Goal: Task Accomplishment & Management: Complete application form

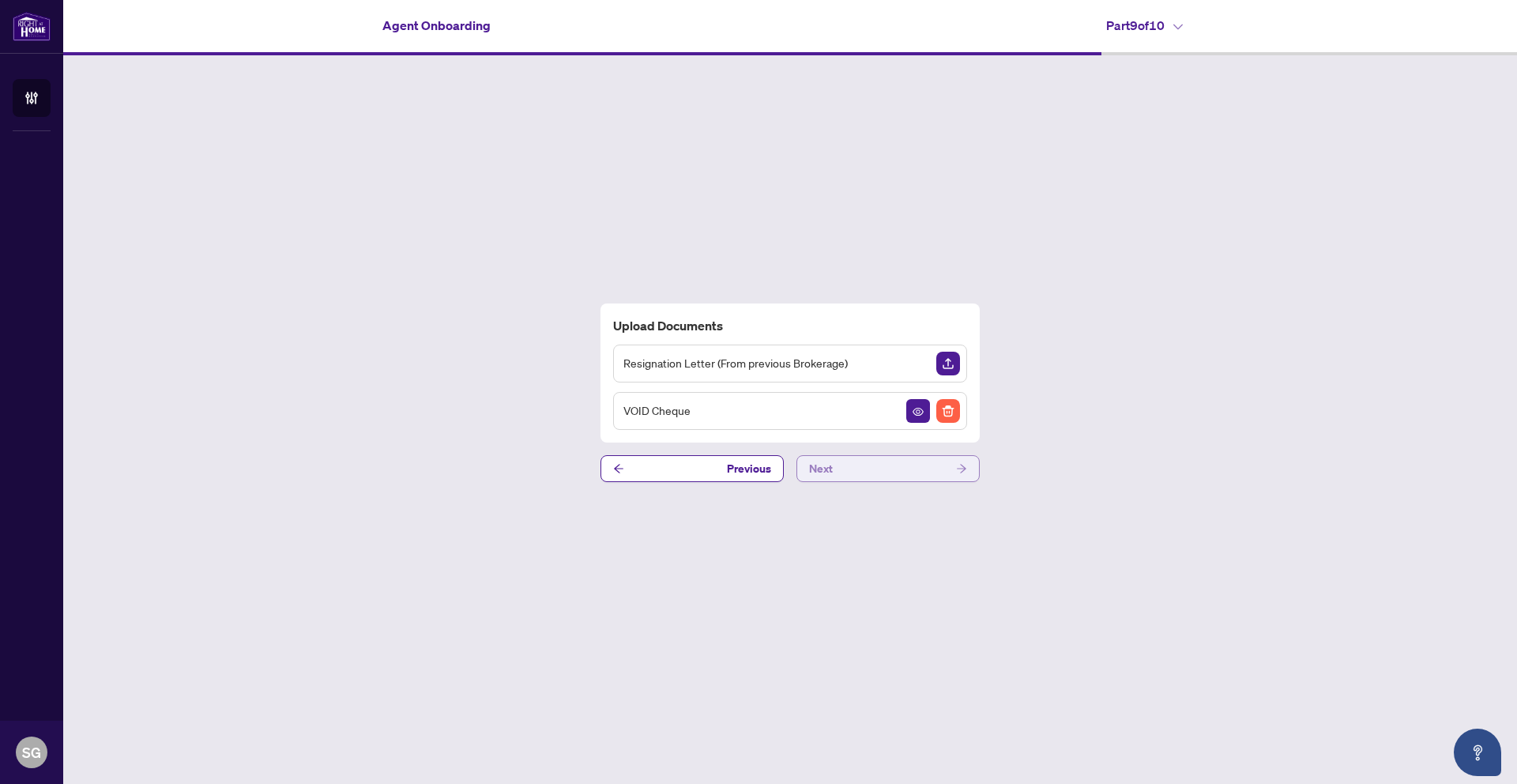
click at [841, 474] on button "Next" at bounding box center [887, 468] width 183 height 27
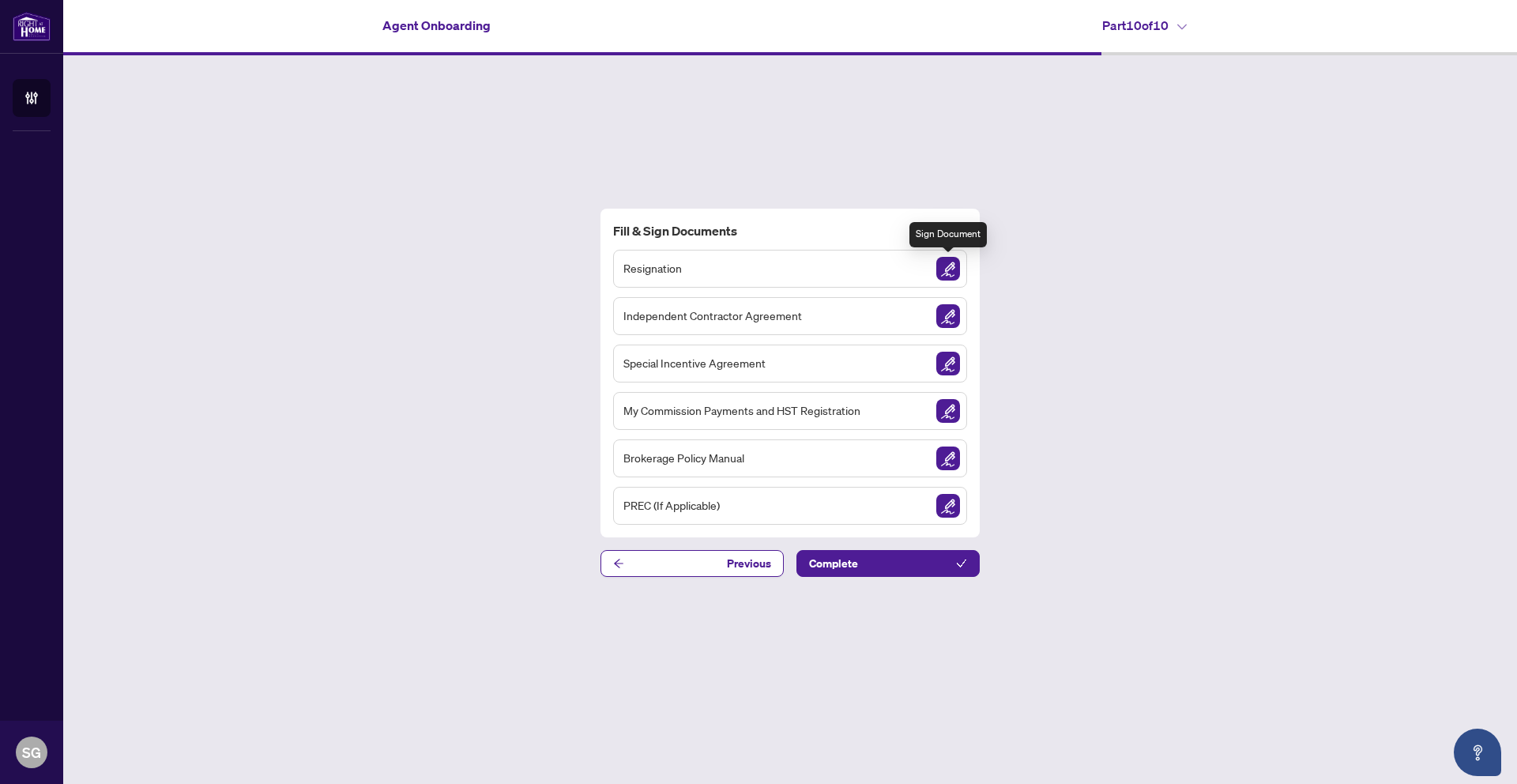
click at [951, 268] on img "Sign Document" at bounding box center [948, 268] width 24 height 24
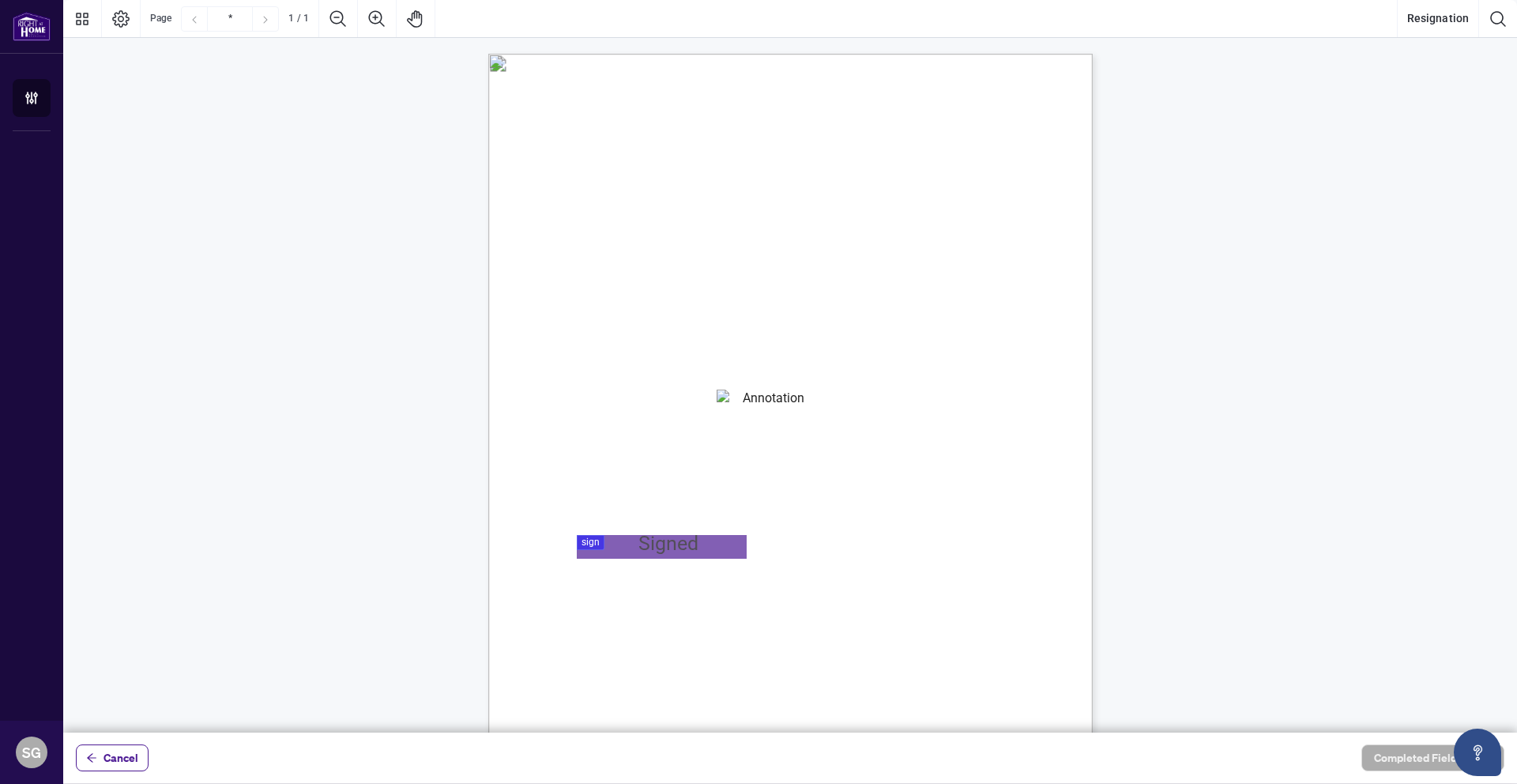
click at [745, 404] on textarea "01K3HGYF6N30EGSVHWQ03RD2GW" at bounding box center [767, 401] width 101 height 24
click at [743, 402] on textarea "01K3HGYF6N30EGSVHWQ03RD2GW" at bounding box center [767, 401] width 101 height 24
type textarea "*"
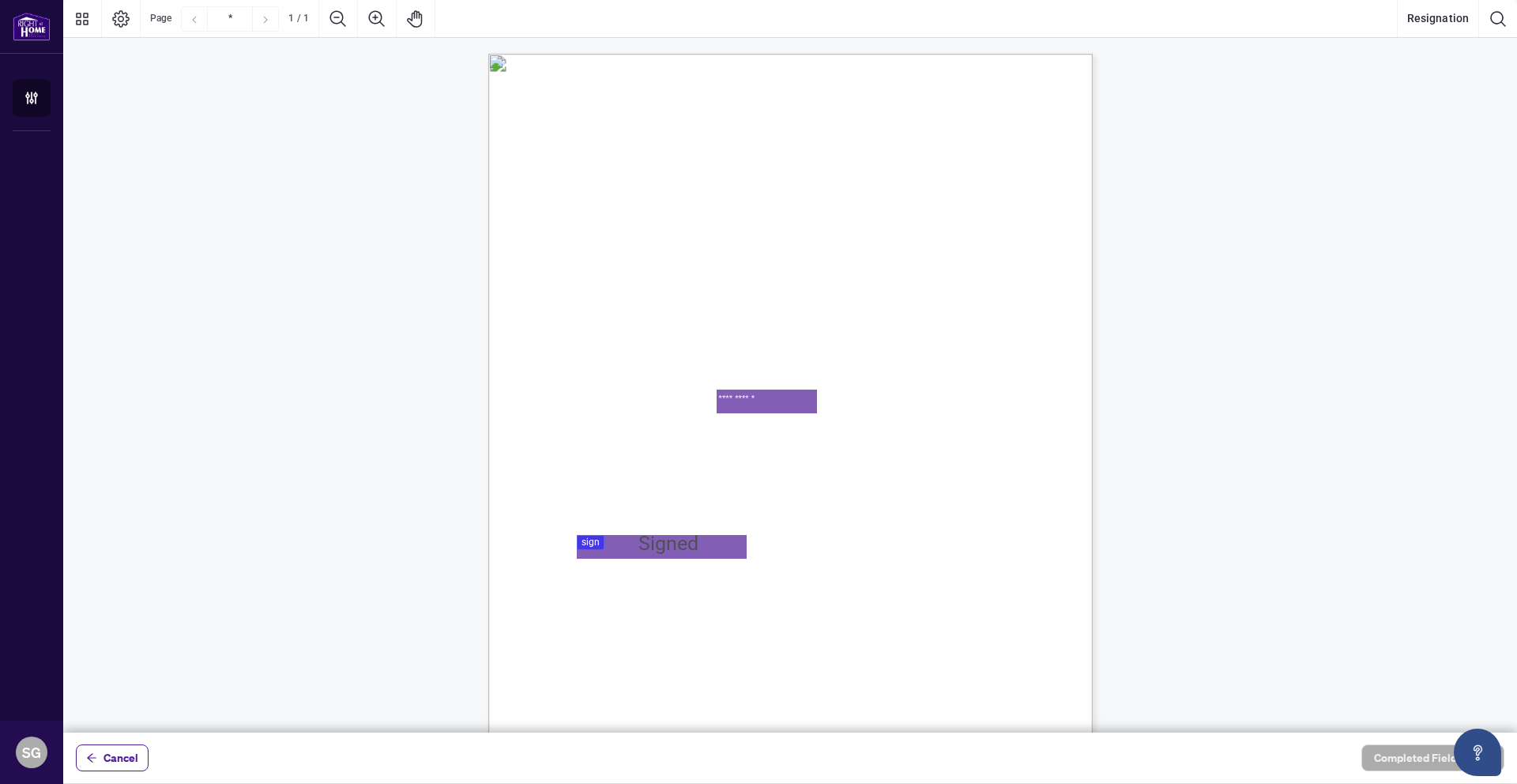
type textarea "**********"
click at [621, 549] on div at bounding box center [790, 366] width 1453 height 733
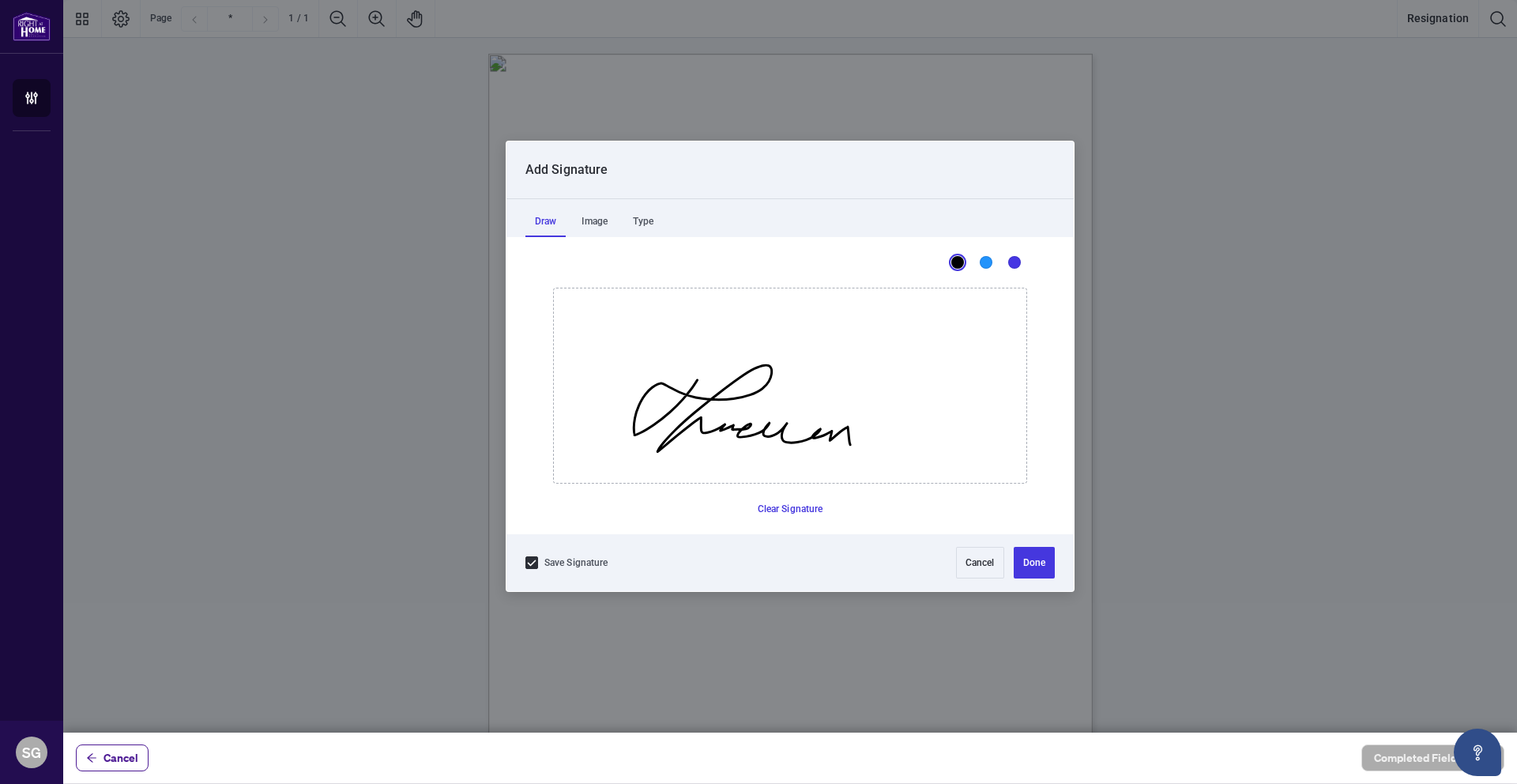
drag, startPoint x: 697, startPoint y: 379, endPoint x: 853, endPoint y: 442, distance: 168.2
click at [852, 443] on icon "Drawing canvas" at bounding box center [790, 385] width 472 height 194
click at [1033, 564] on button "Done" at bounding box center [1033, 562] width 41 height 31
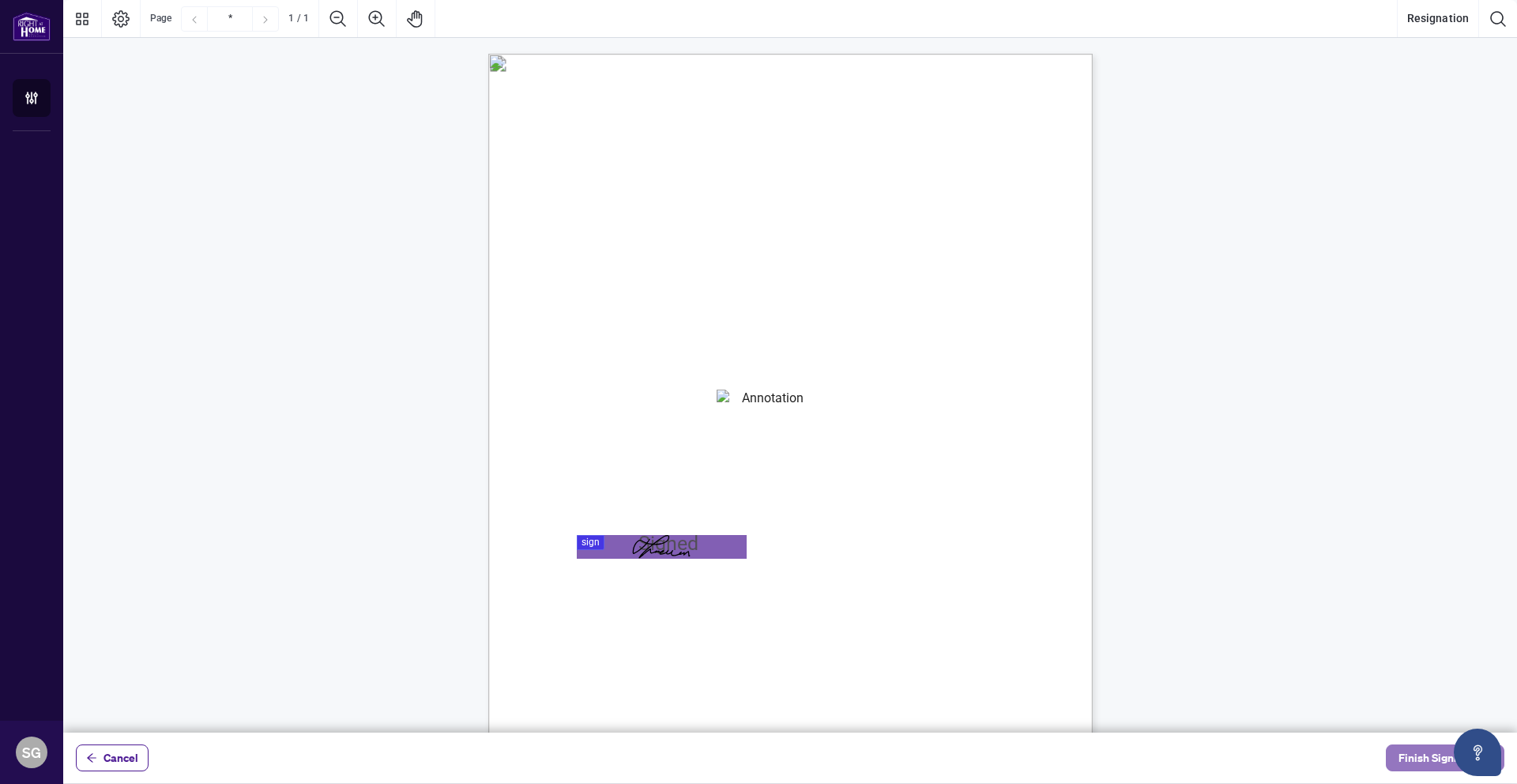
click at [1409, 760] on span "Finish Signing" at bounding box center [1434, 757] width 71 height 26
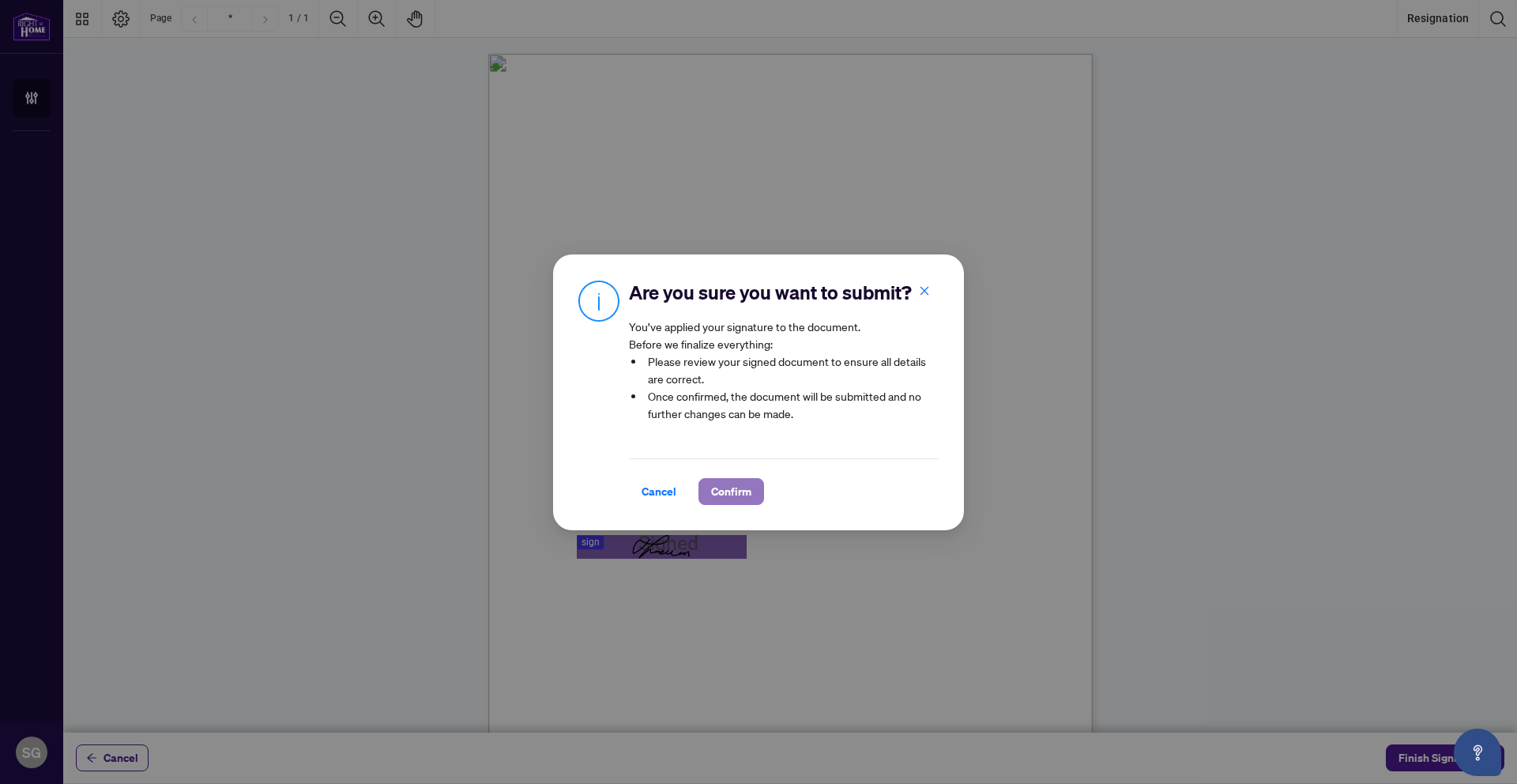
click at [729, 488] on span "Confirm" at bounding box center [731, 491] width 41 height 26
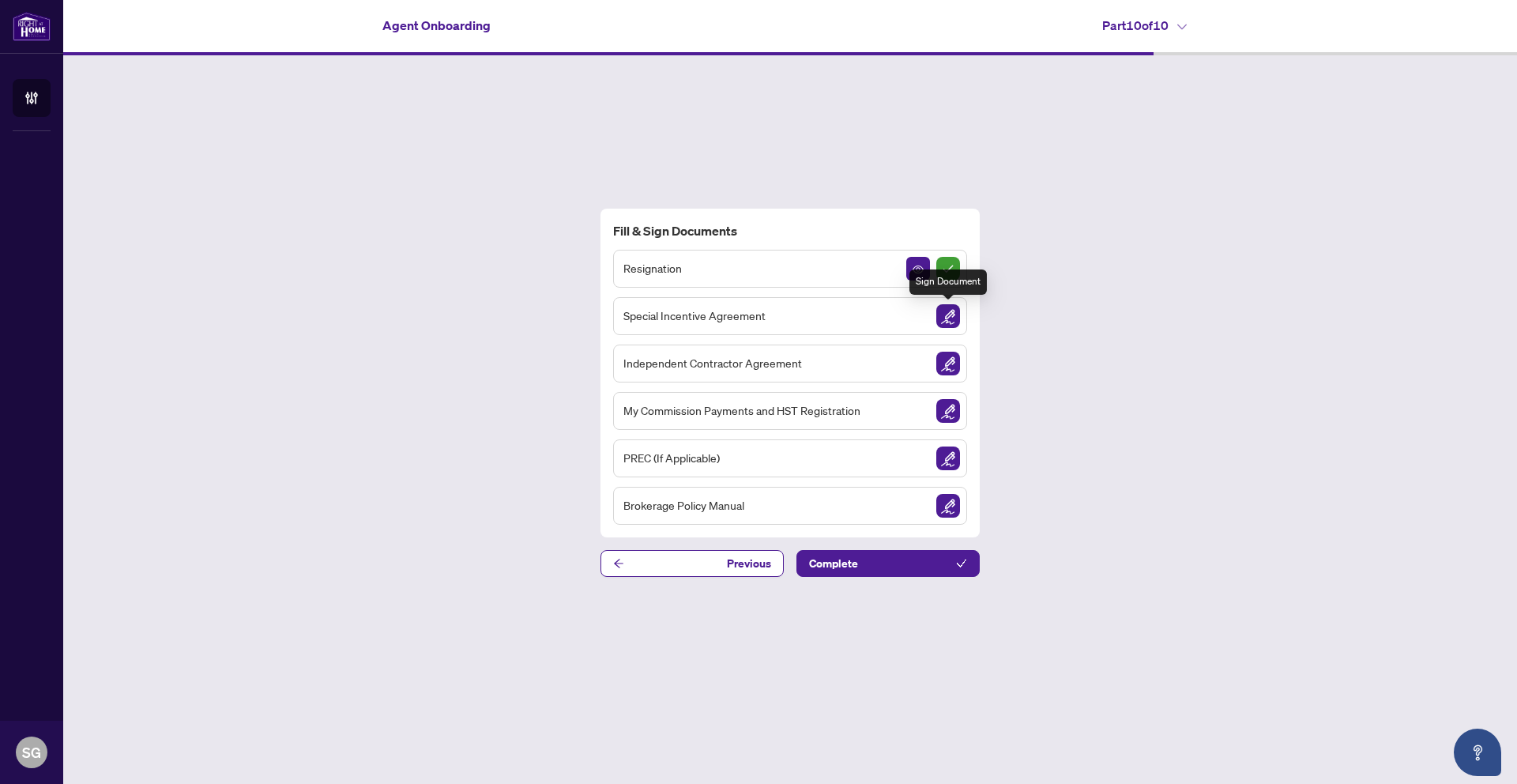
click at [951, 315] on img "Sign Document" at bounding box center [948, 316] width 24 height 24
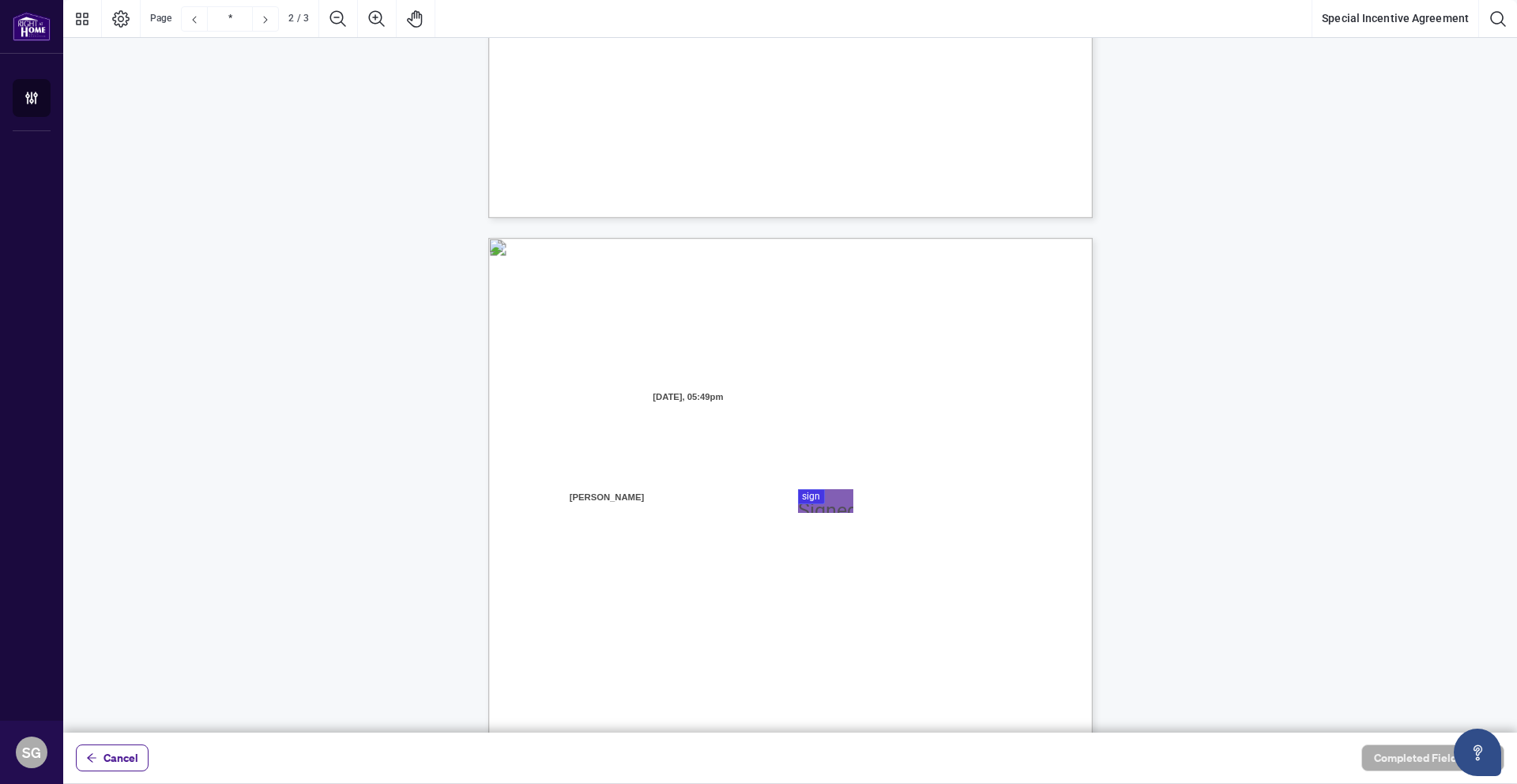
type input "*"
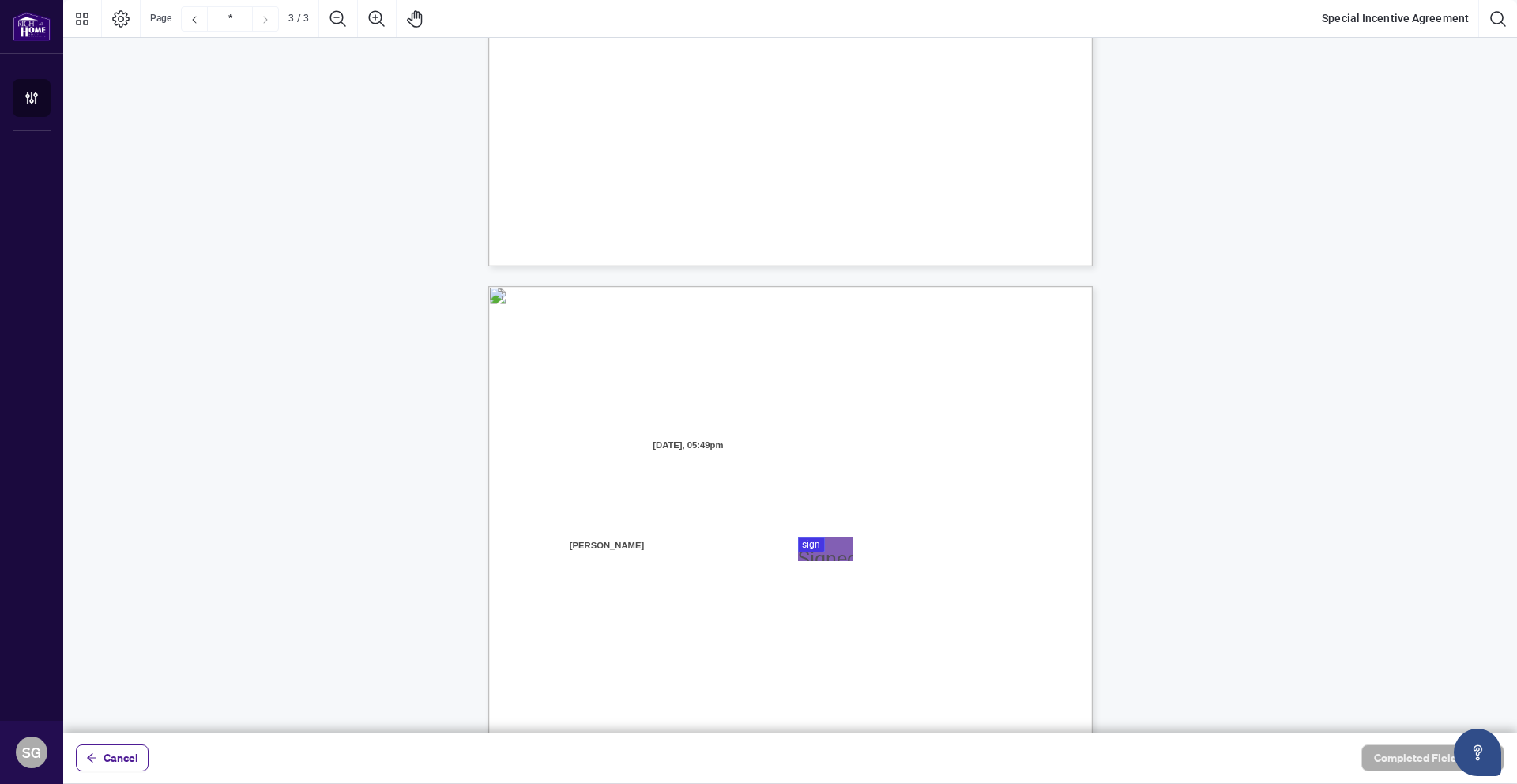
scroll to position [1323, 0]
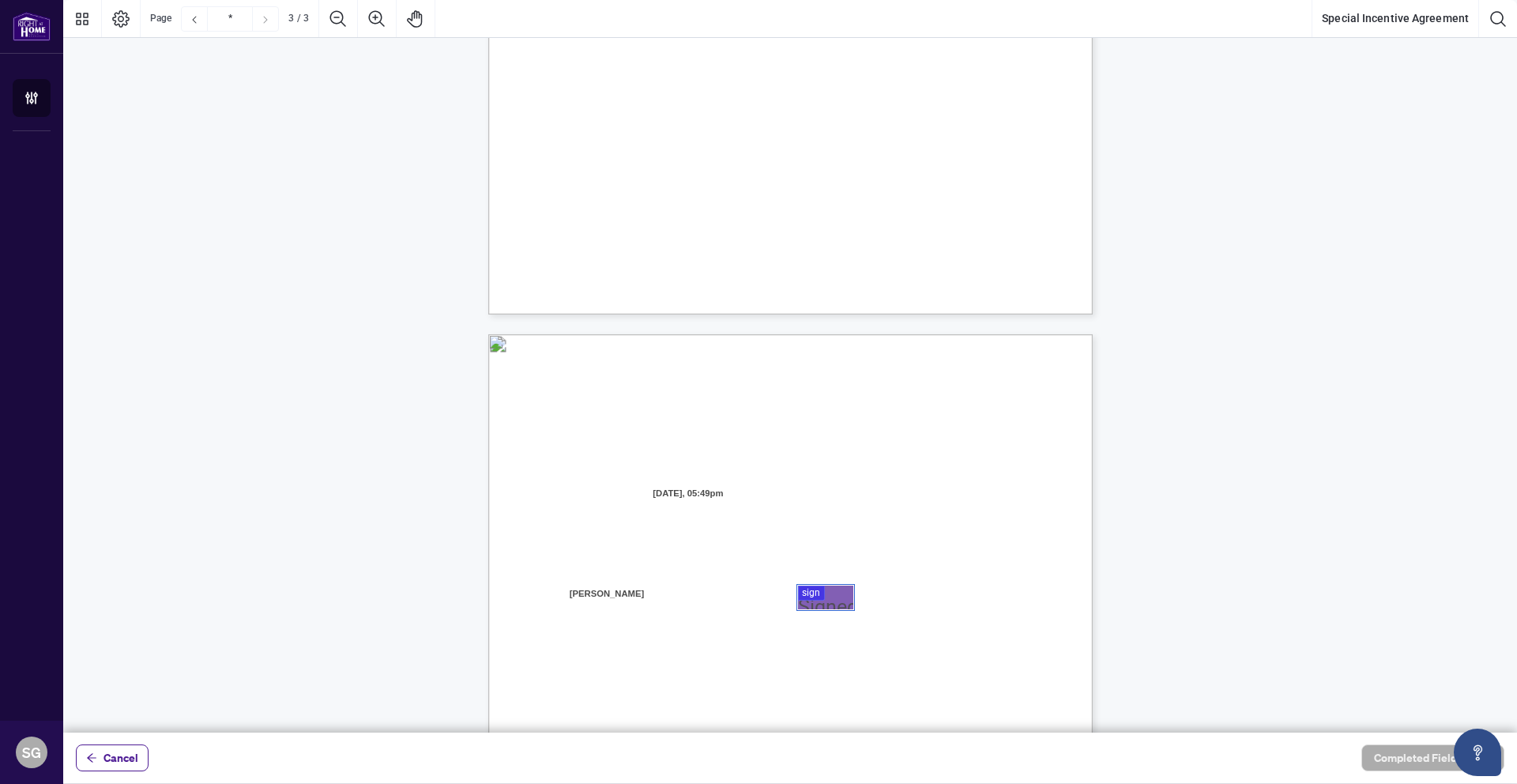
click at [832, 600] on div at bounding box center [790, 366] width 1453 height 733
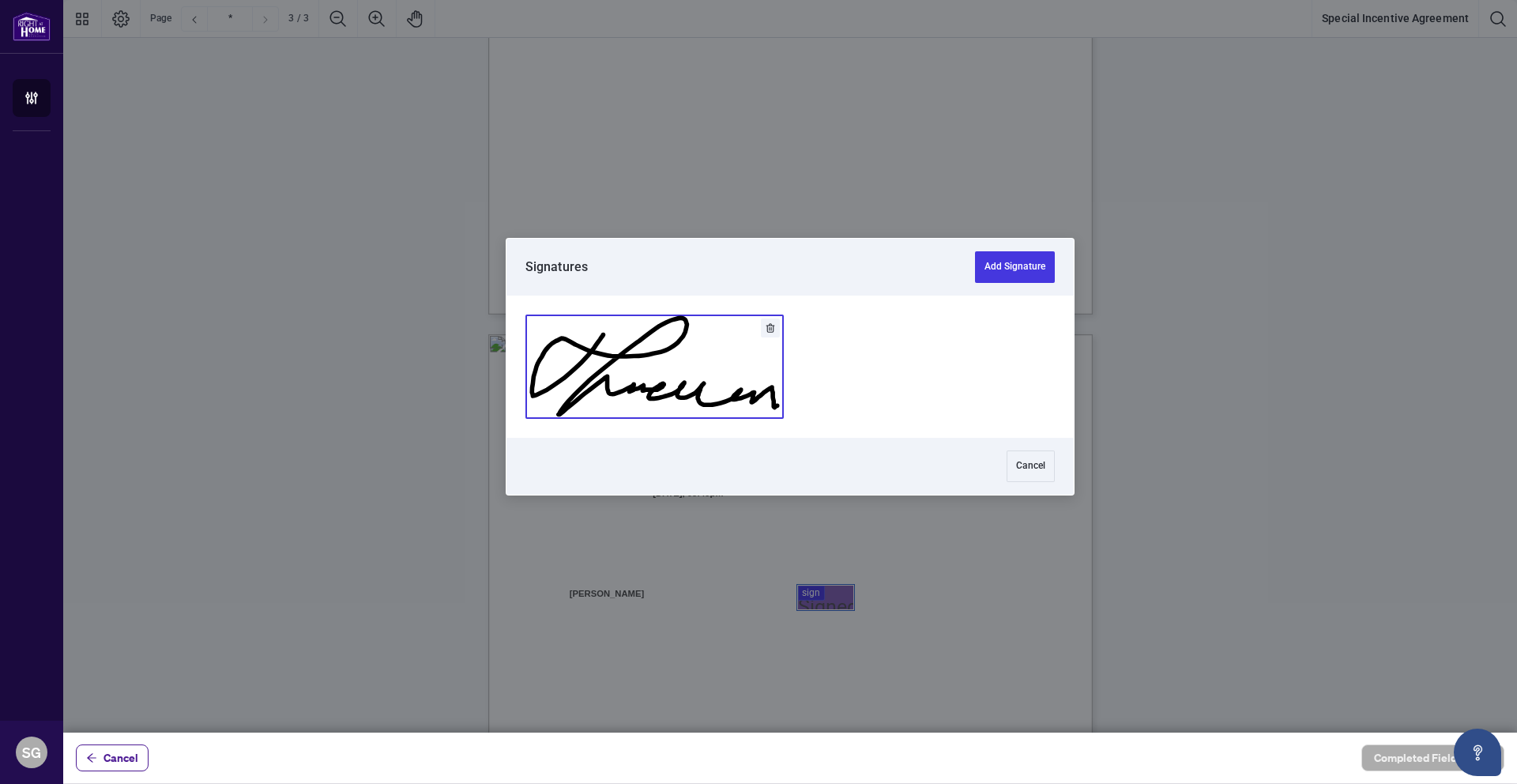
click at [671, 381] on button "Add Signature" at bounding box center [654, 367] width 257 height 102
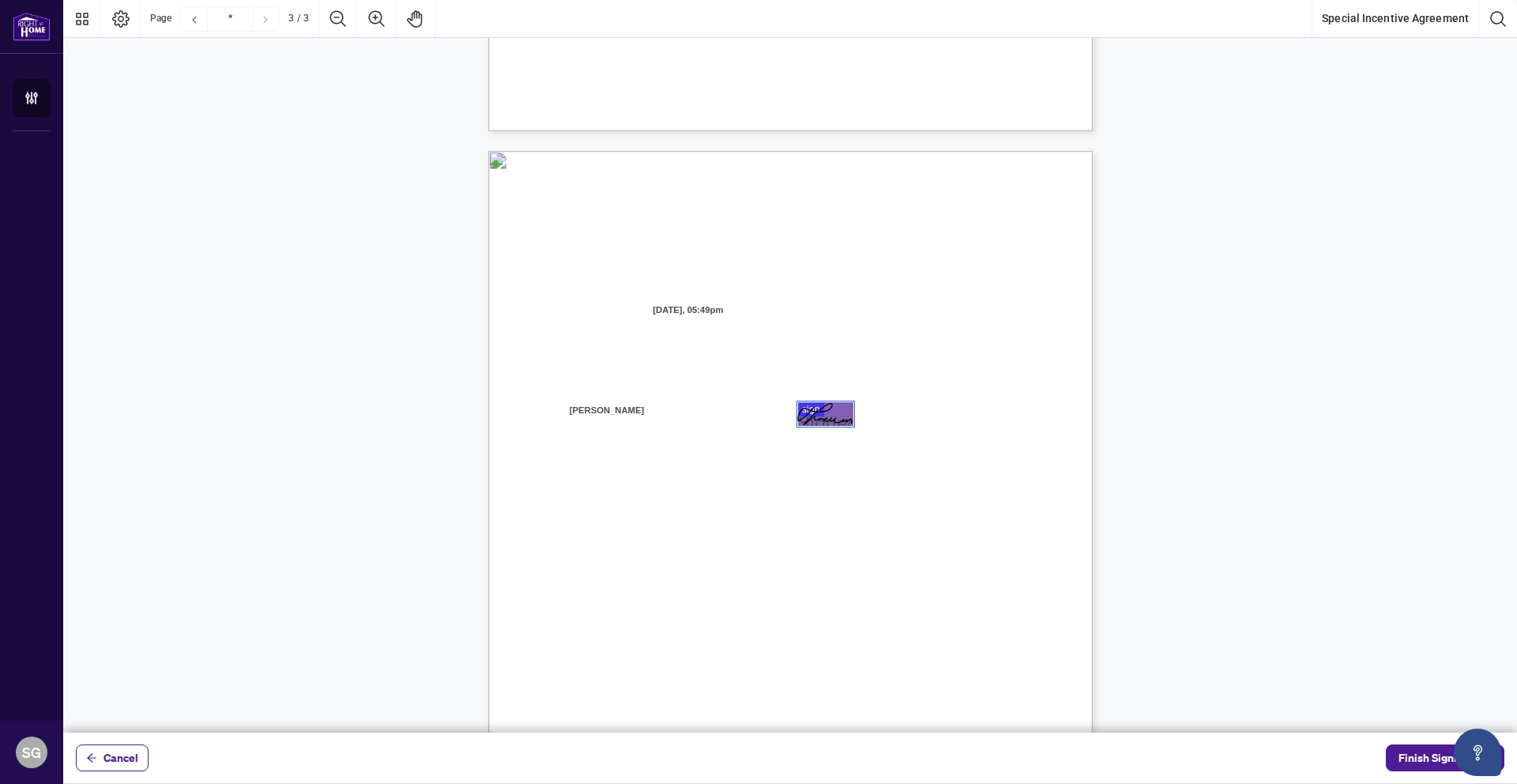
scroll to position [1564, 0]
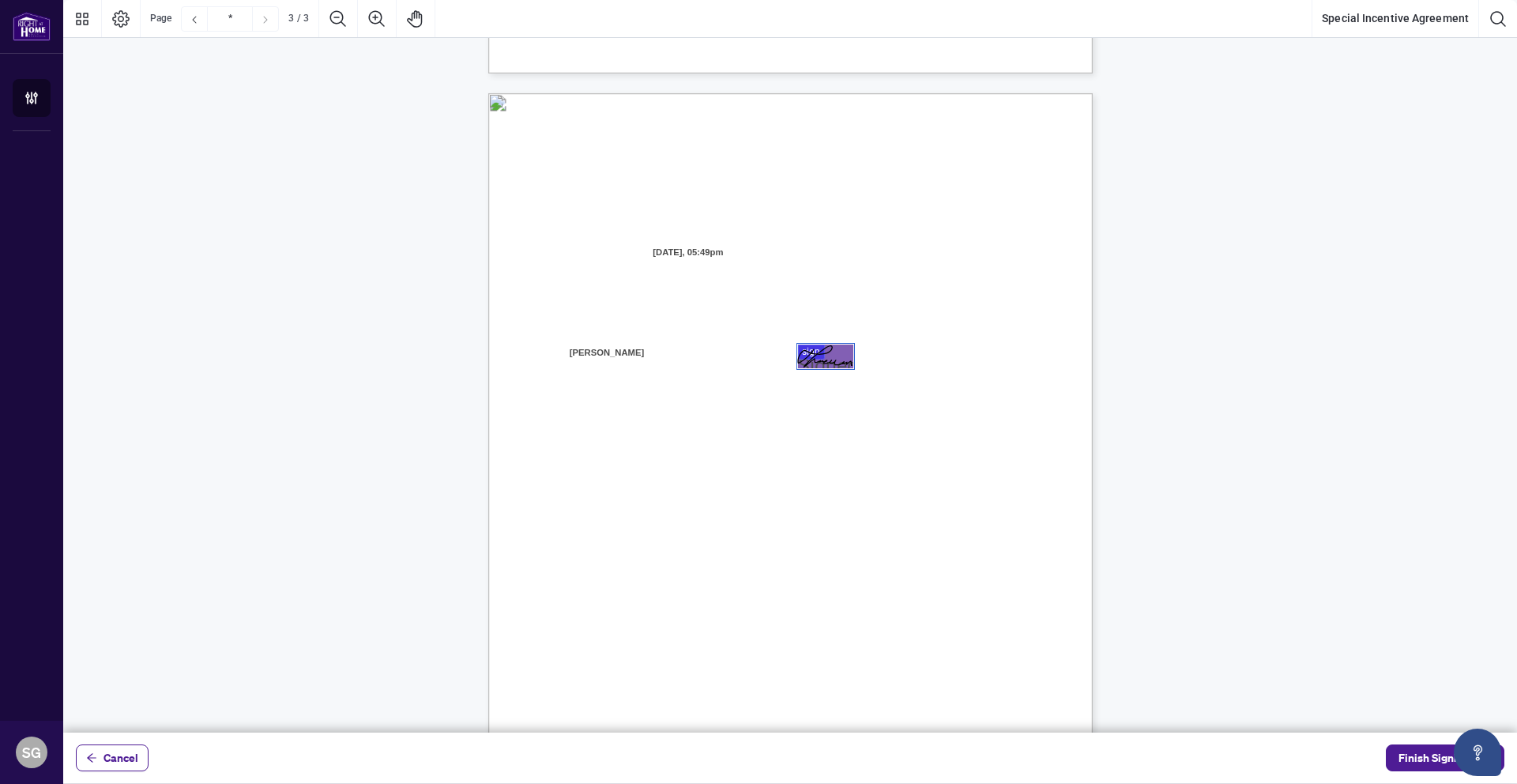
click at [599, 508] on span "Name: ______________________________" at bounding box center [625, 511] width 163 height 12
click at [607, 510] on span "Name: ______________________________" at bounding box center [625, 511] width 163 height 12
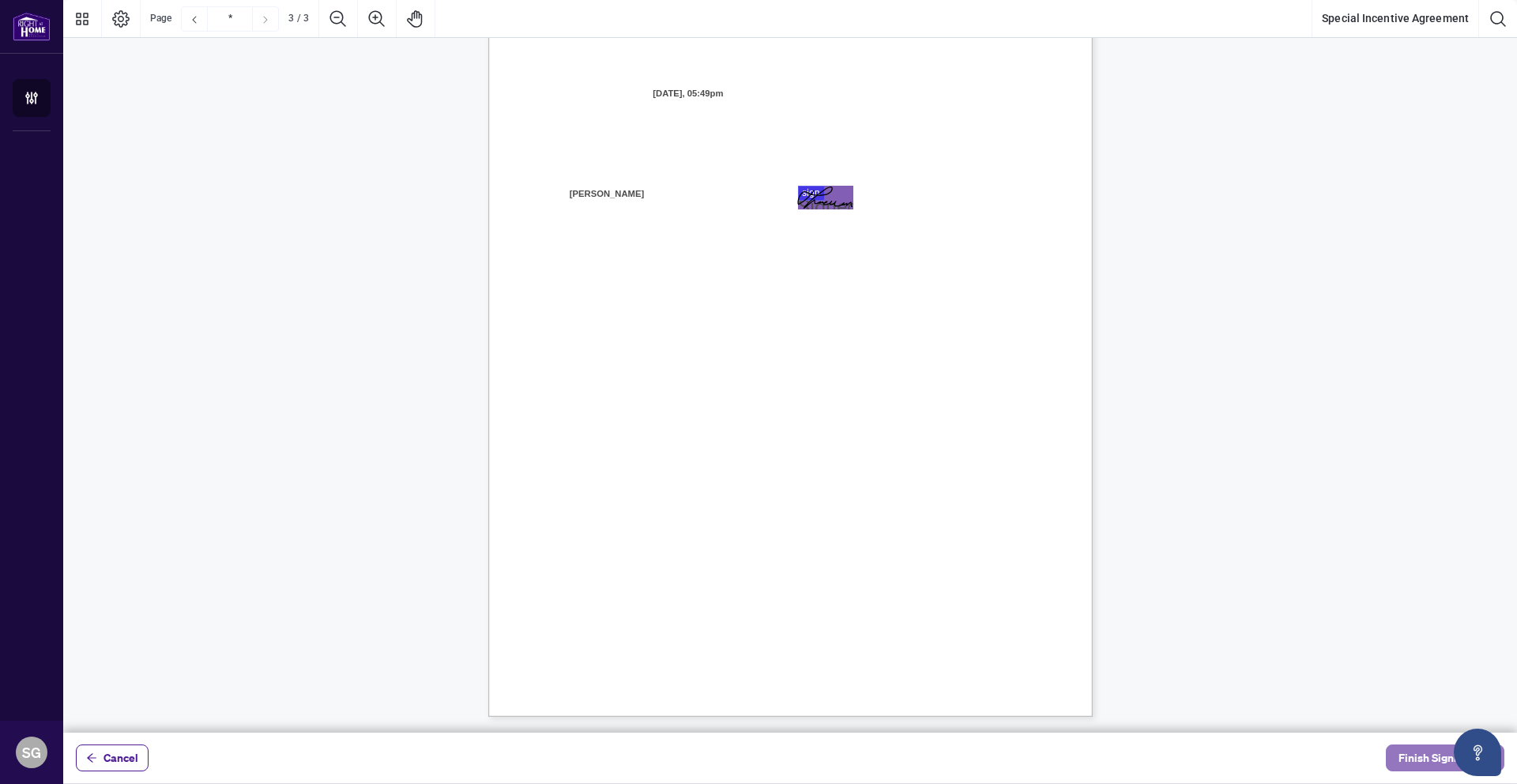
click at [1423, 758] on span "Finish Signing" at bounding box center [1434, 757] width 71 height 26
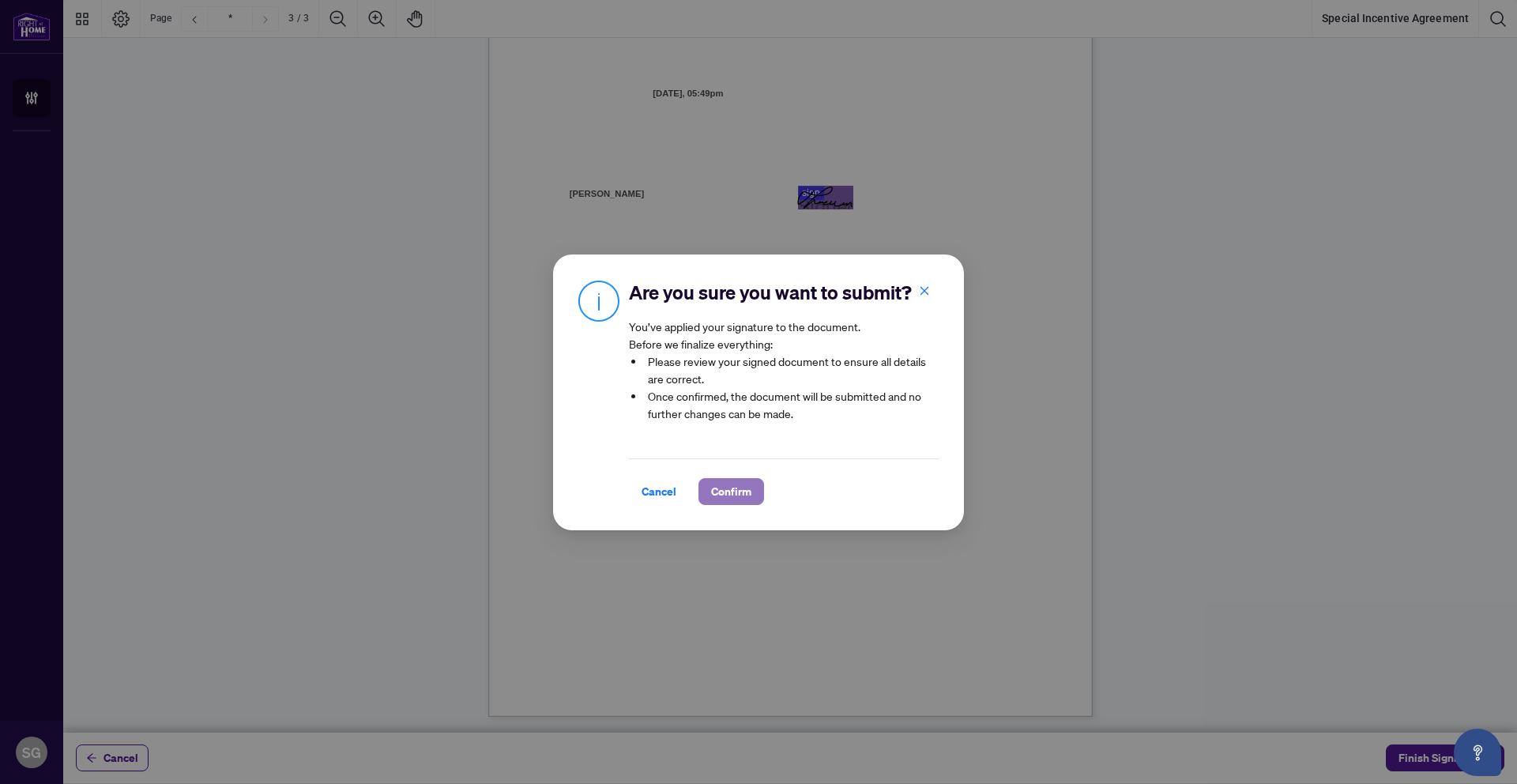
click at [713, 492] on span "Confirm" at bounding box center [731, 491] width 41 height 26
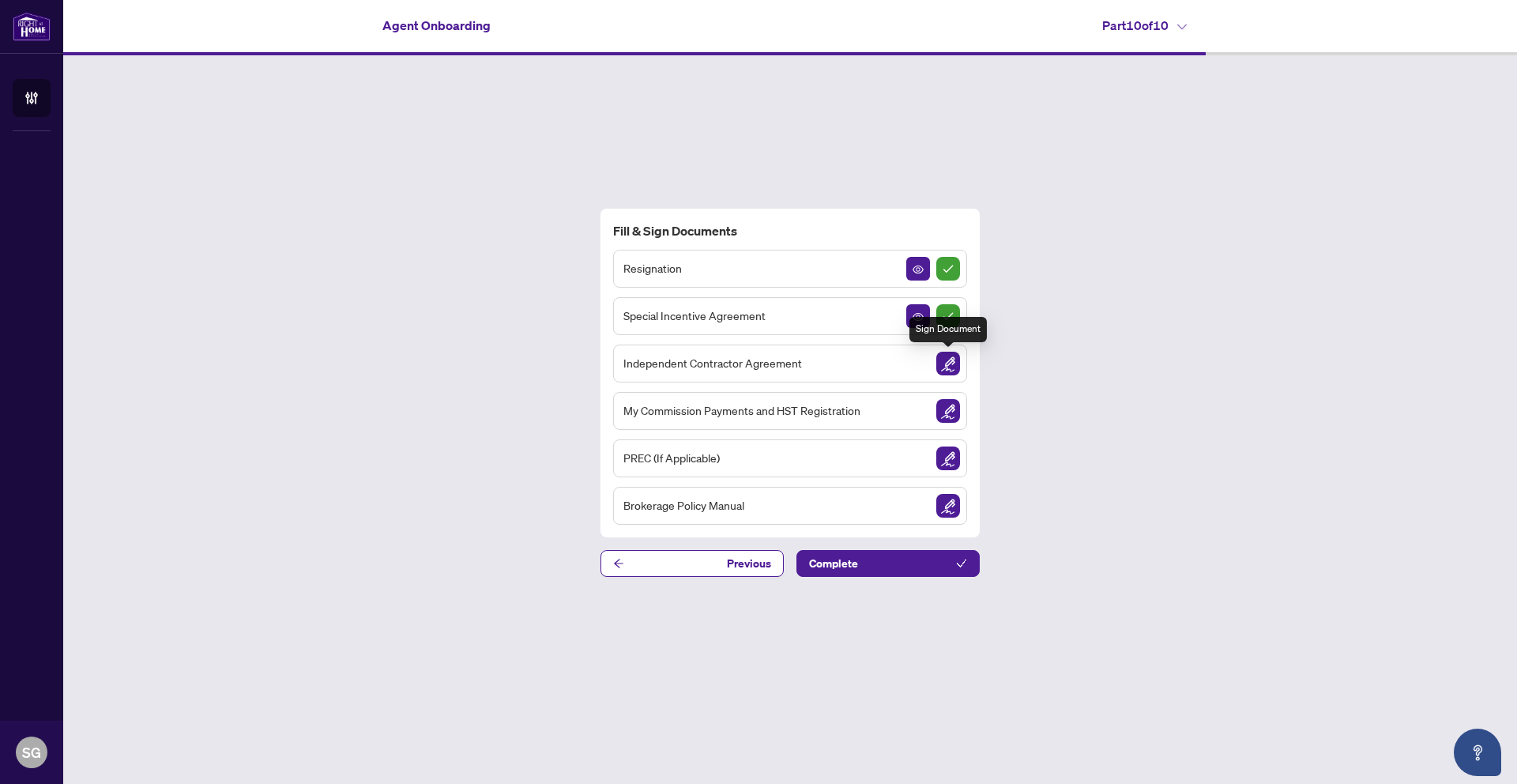
click at [950, 365] on img "Sign Document" at bounding box center [948, 363] width 24 height 24
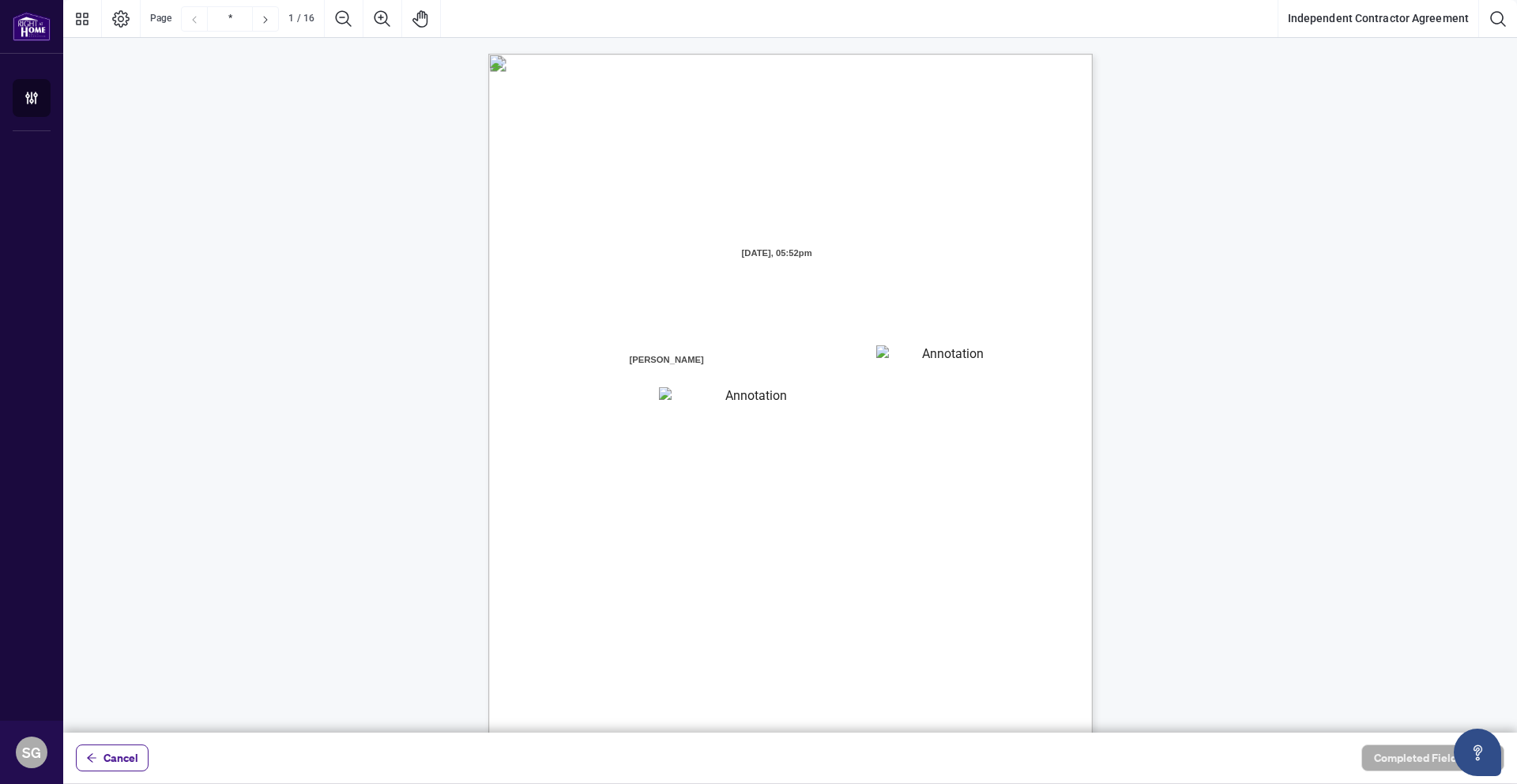
click at [915, 359] on textarea "01K2N7ZVXADQDZS13CP82GTG0Z" at bounding box center [947, 356] width 142 height 24
type textarea "********"
click at [678, 400] on textarea "01K2N800VRNZWEDT7GS4268ZBH" at bounding box center [750, 397] width 182 height 21
type textarea "**********"
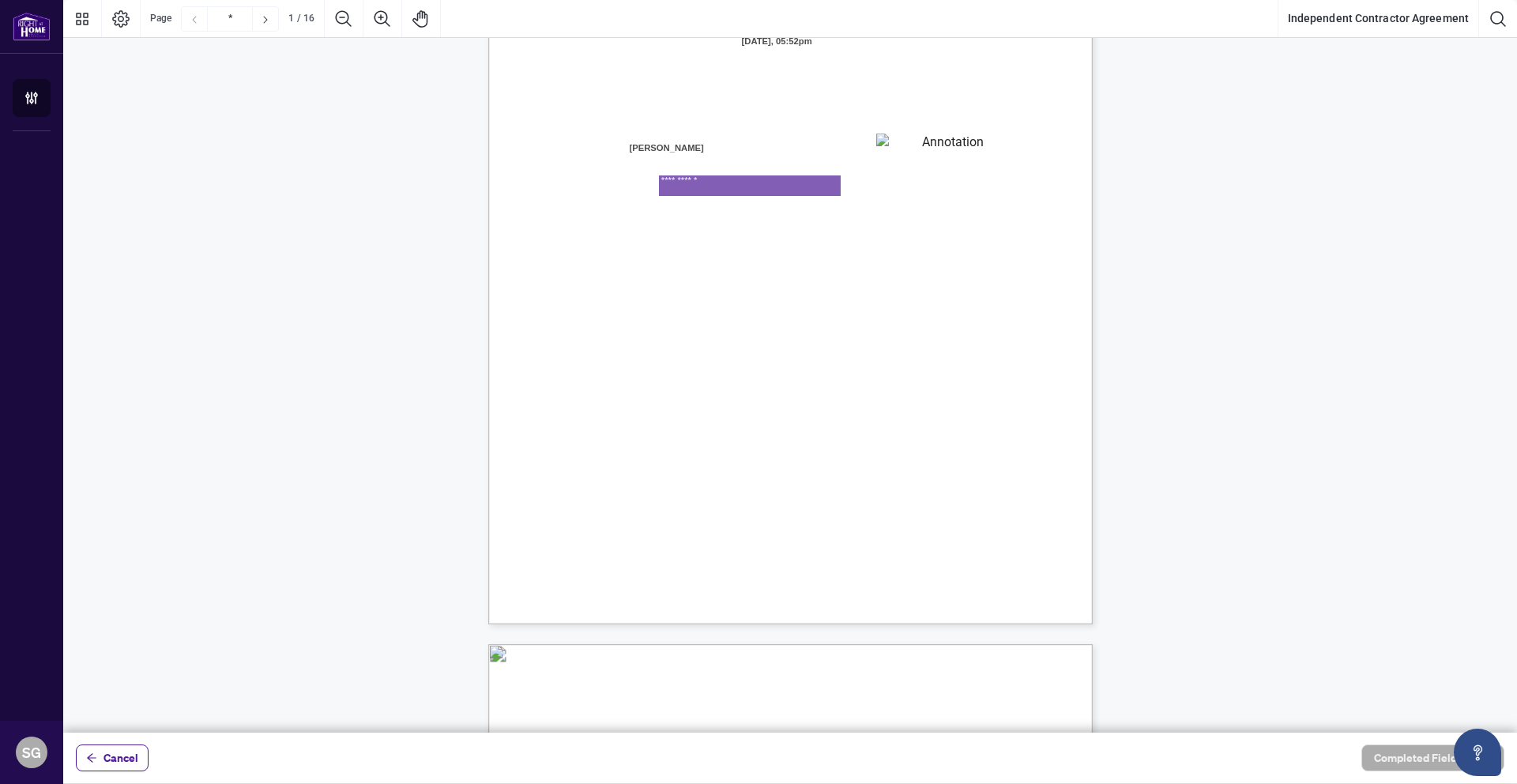
scroll to position [234, 0]
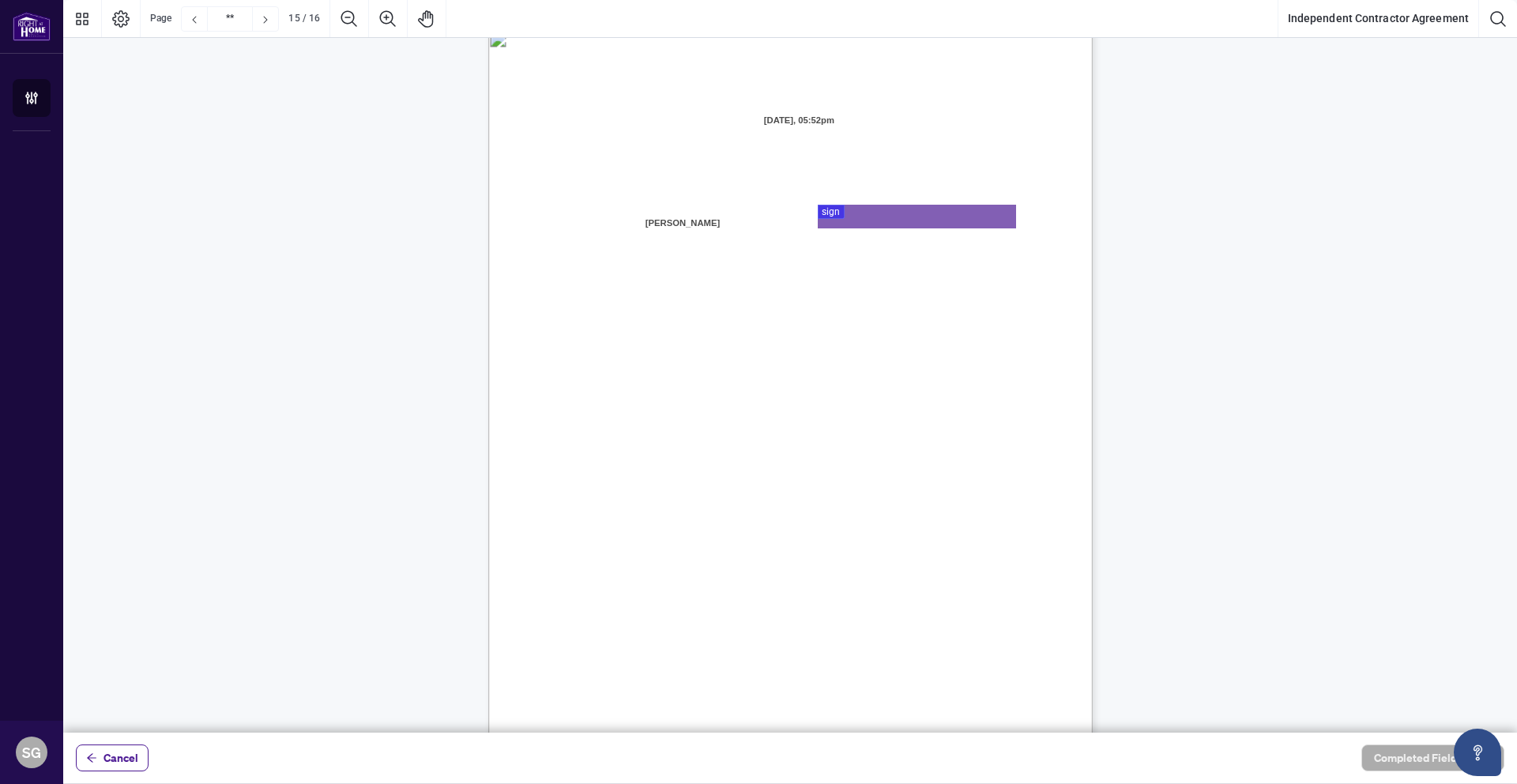
type input "**"
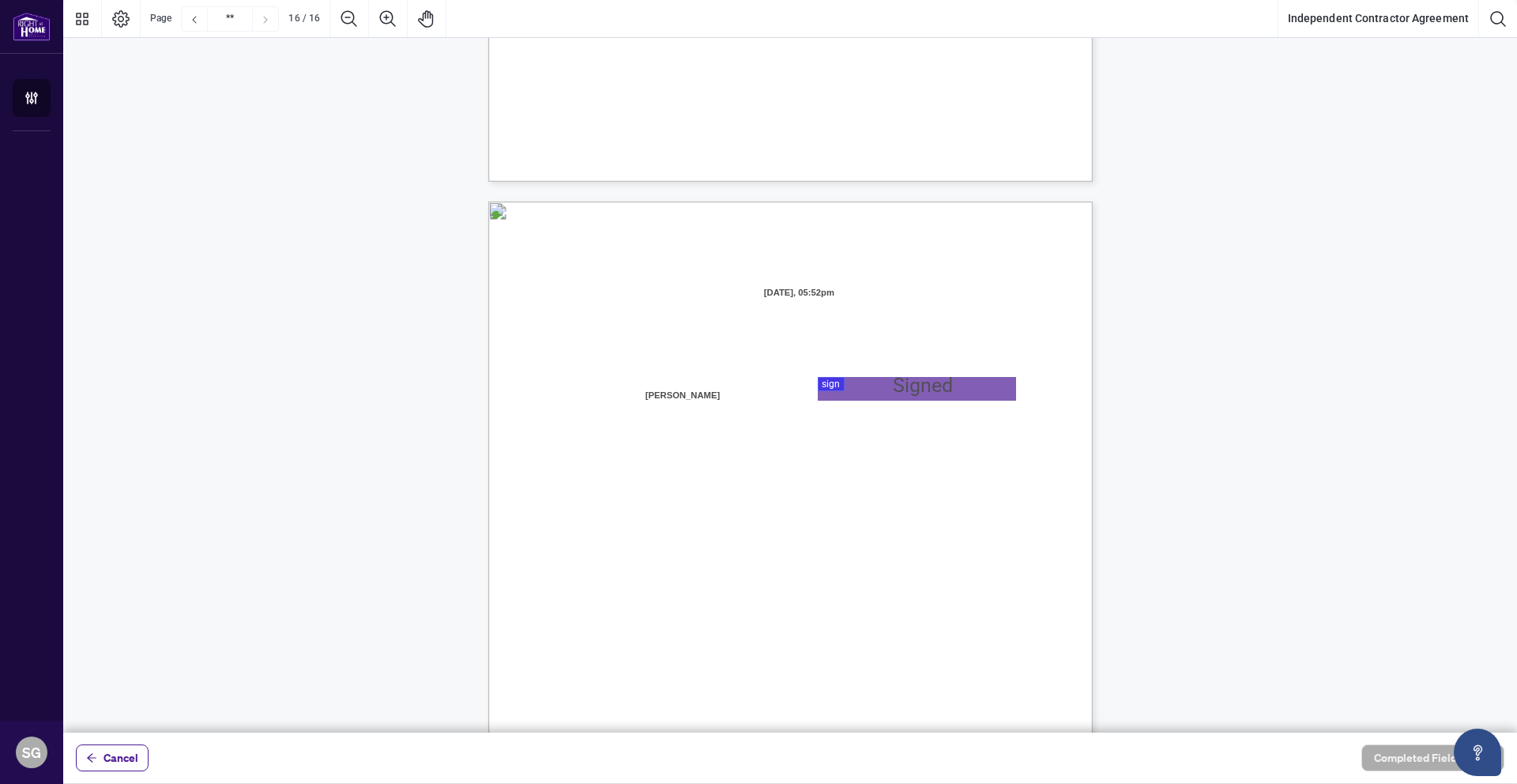
scroll to position [11812, 0]
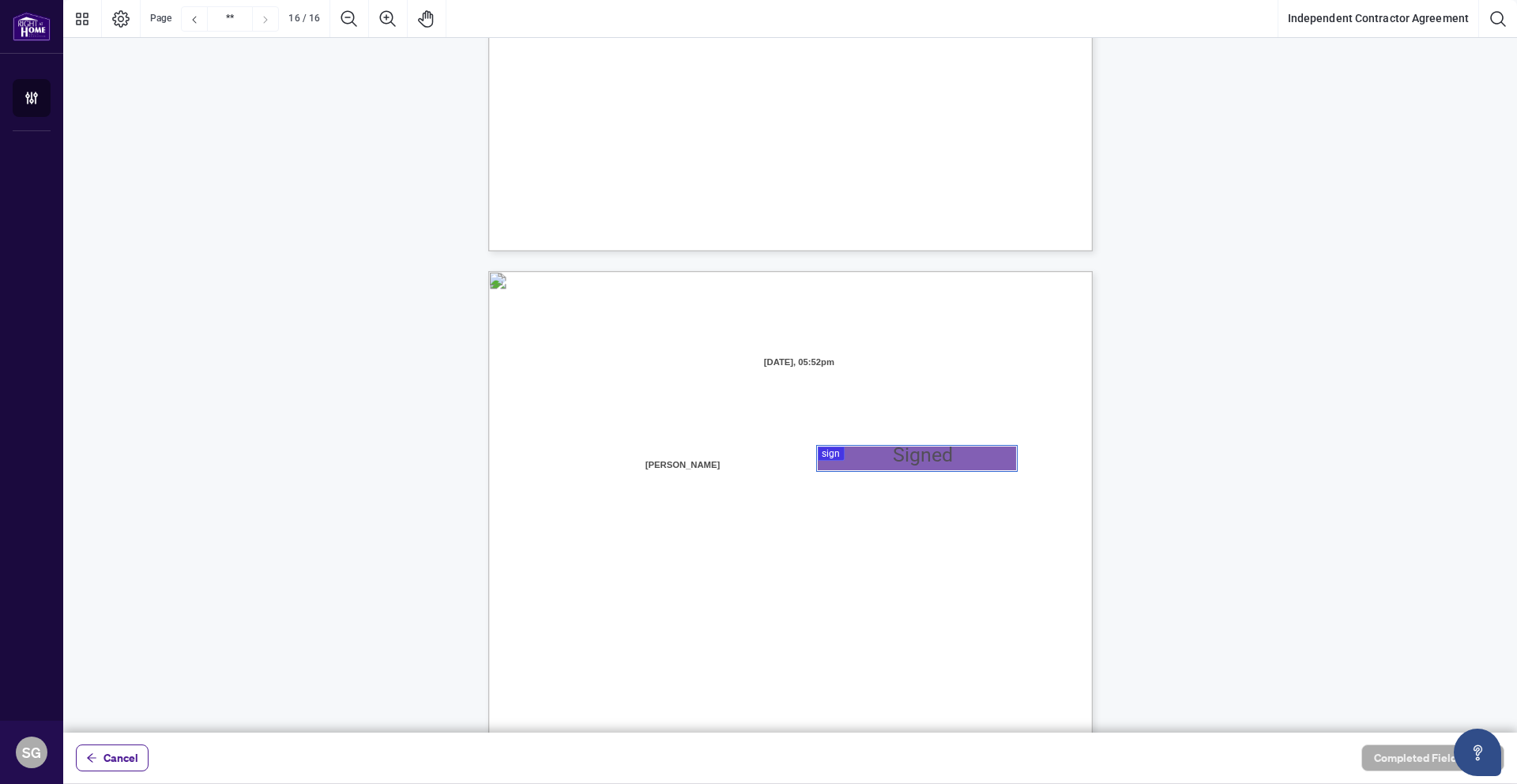
click at [864, 456] on div at bounding box center [790, 366] width 1453 height 733
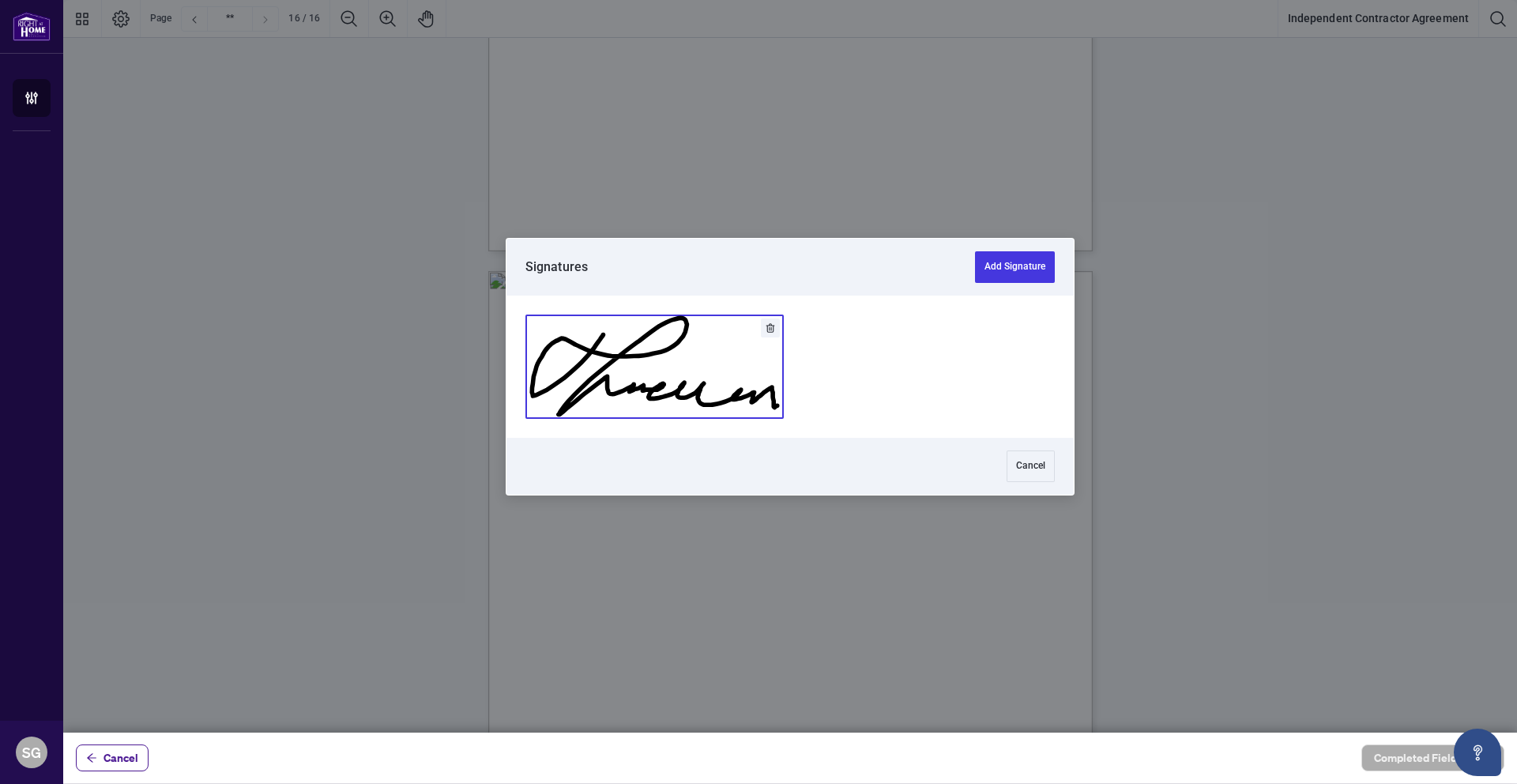
drag, startPoint x: 674, startPoint y: 392, endPoint x: 713, endPoint y: 392, distance: 39.0
click at [674, 392] on button "Add Signature" at bounding box center [654, 367] width 257 height 102
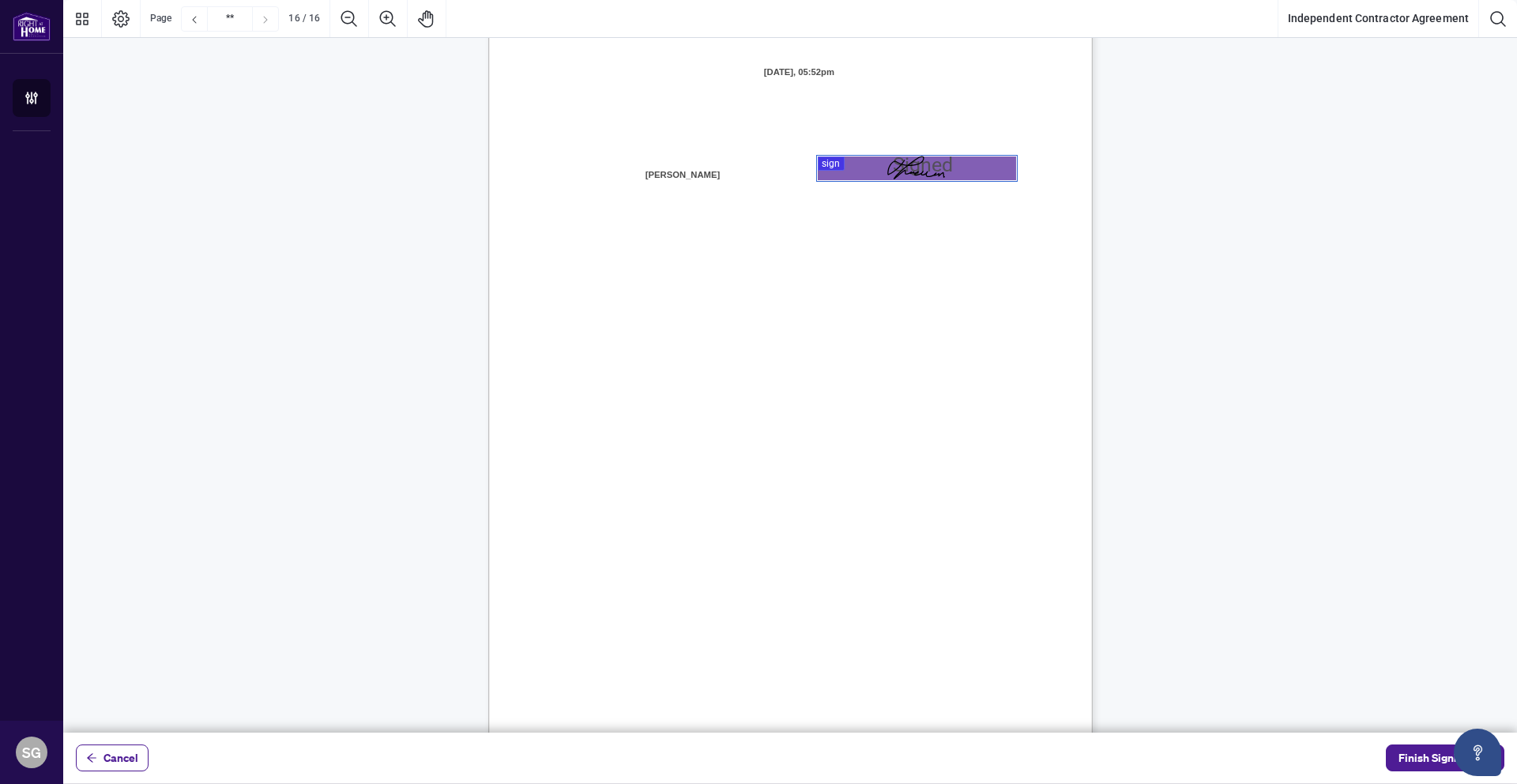
scroll to position [12149, 0]
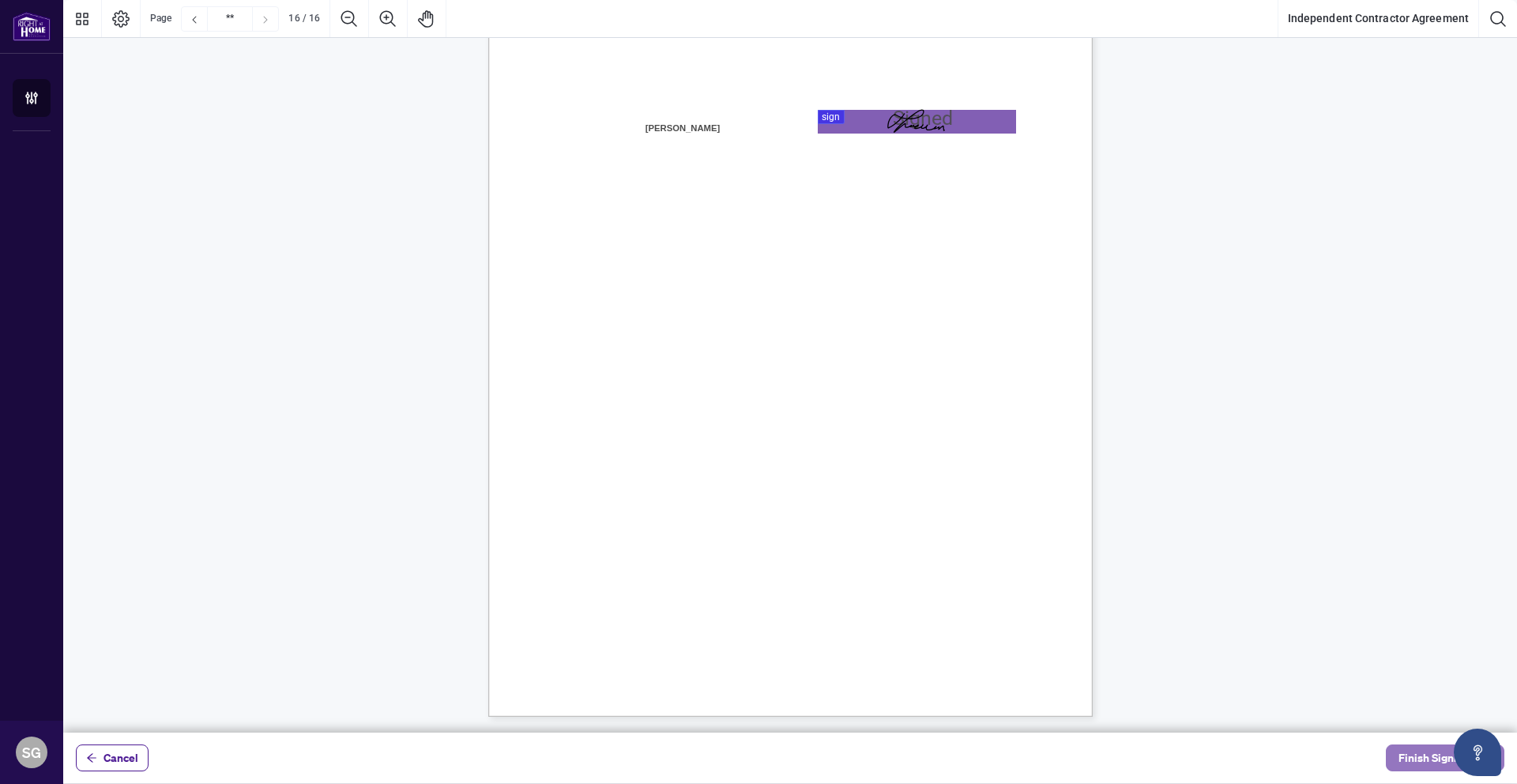
click at [1411, 757] on span "Finish Signing" at bounding box center [1434, 757] width 71 height 26
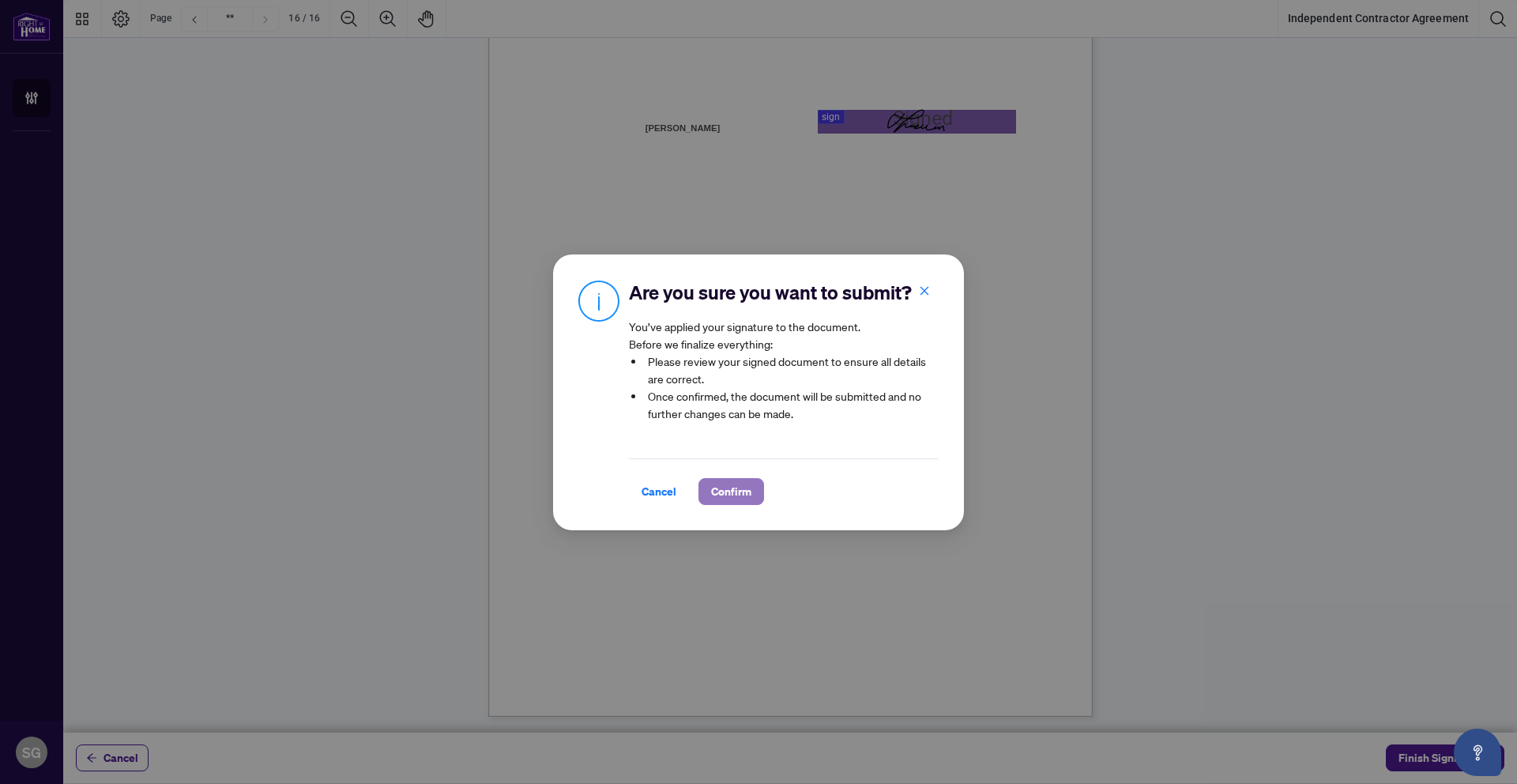
click at [715, 482] on span "Confirm" at bounding box center [731, 491] width 41 height 26
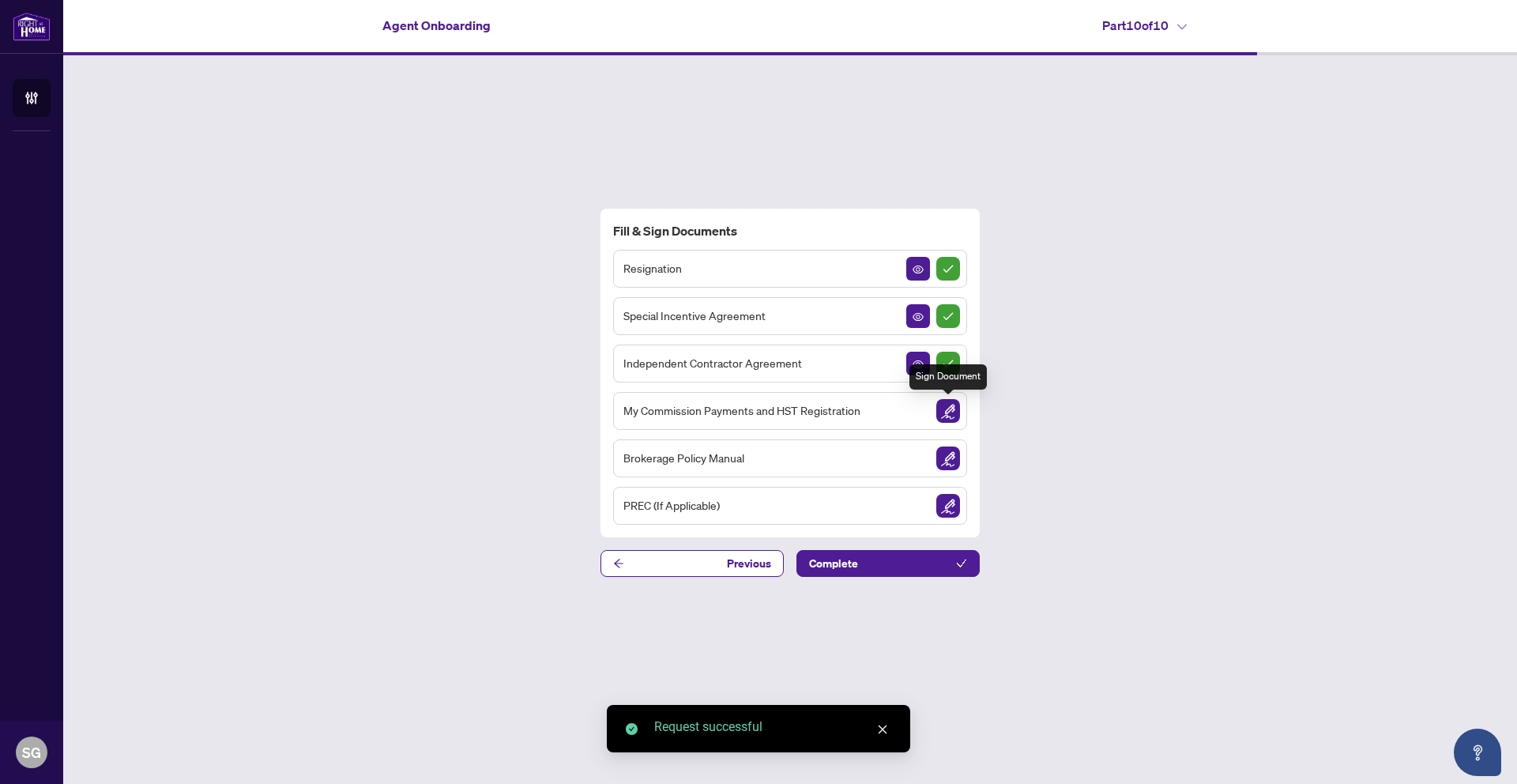
click at [950, 410] on img "Sign Document" at bounding box center [948, 410] width 24 height 24
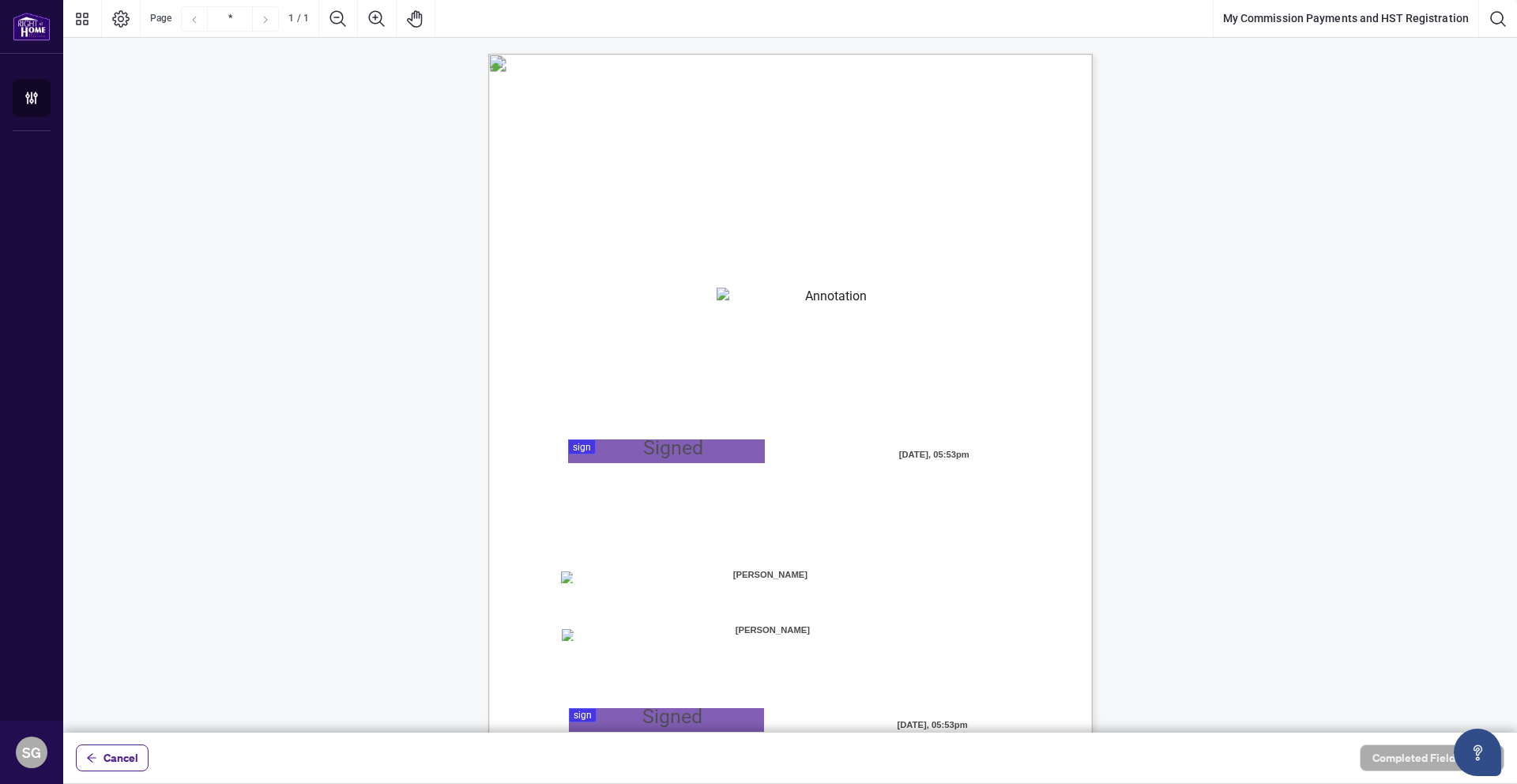
click at [742, 305] on textarea "01K2N82W0617PR3KA8X9DYAB9F" at bounding box center [830, 299] width 227 height 24
type textarea "**********"
click at [624, 454] on div at bounding box center [790, 366] width 1453 height 733
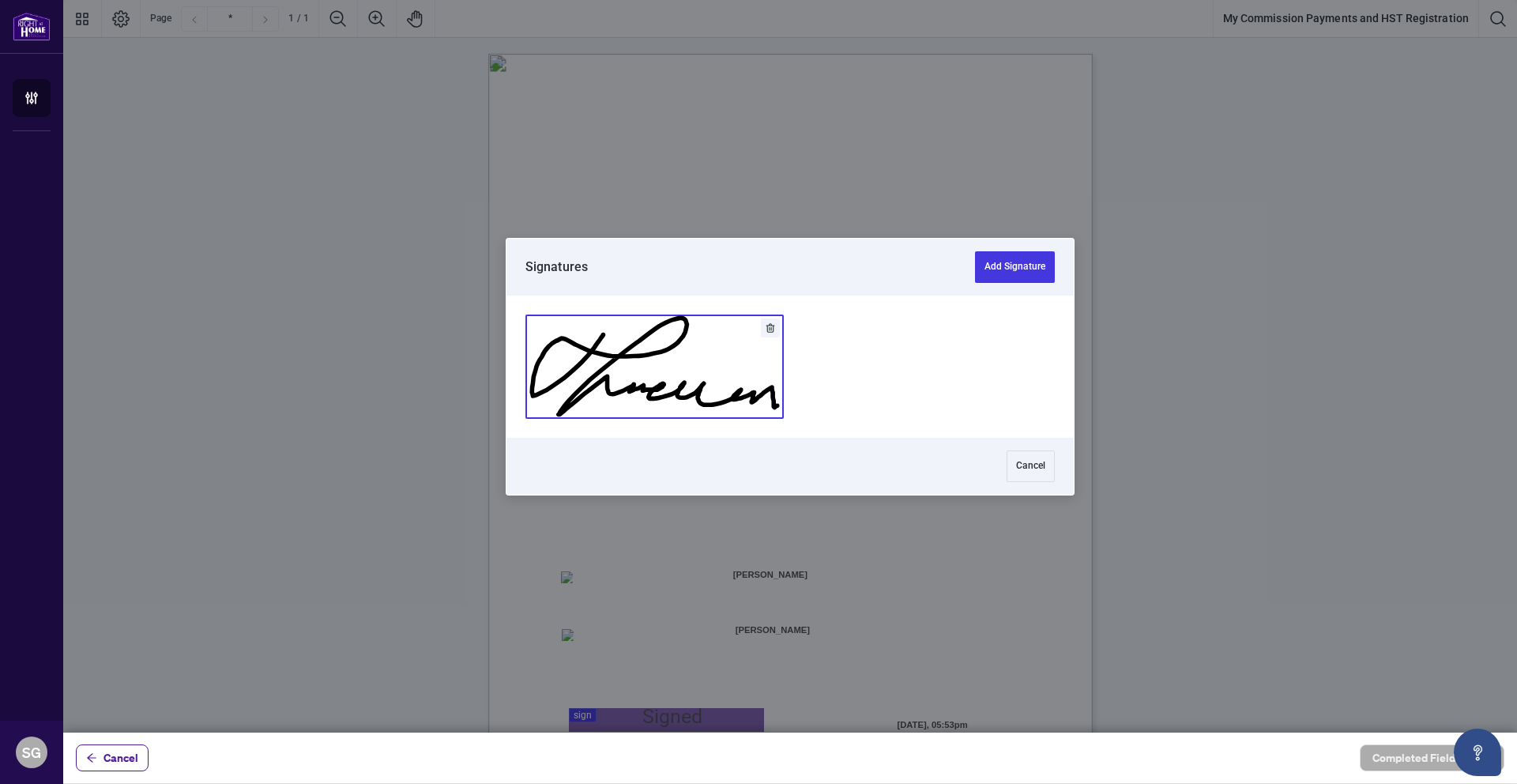
click at [645, 360] on button "Add Signature" at bounding box center [654, 367] width 257 height 102
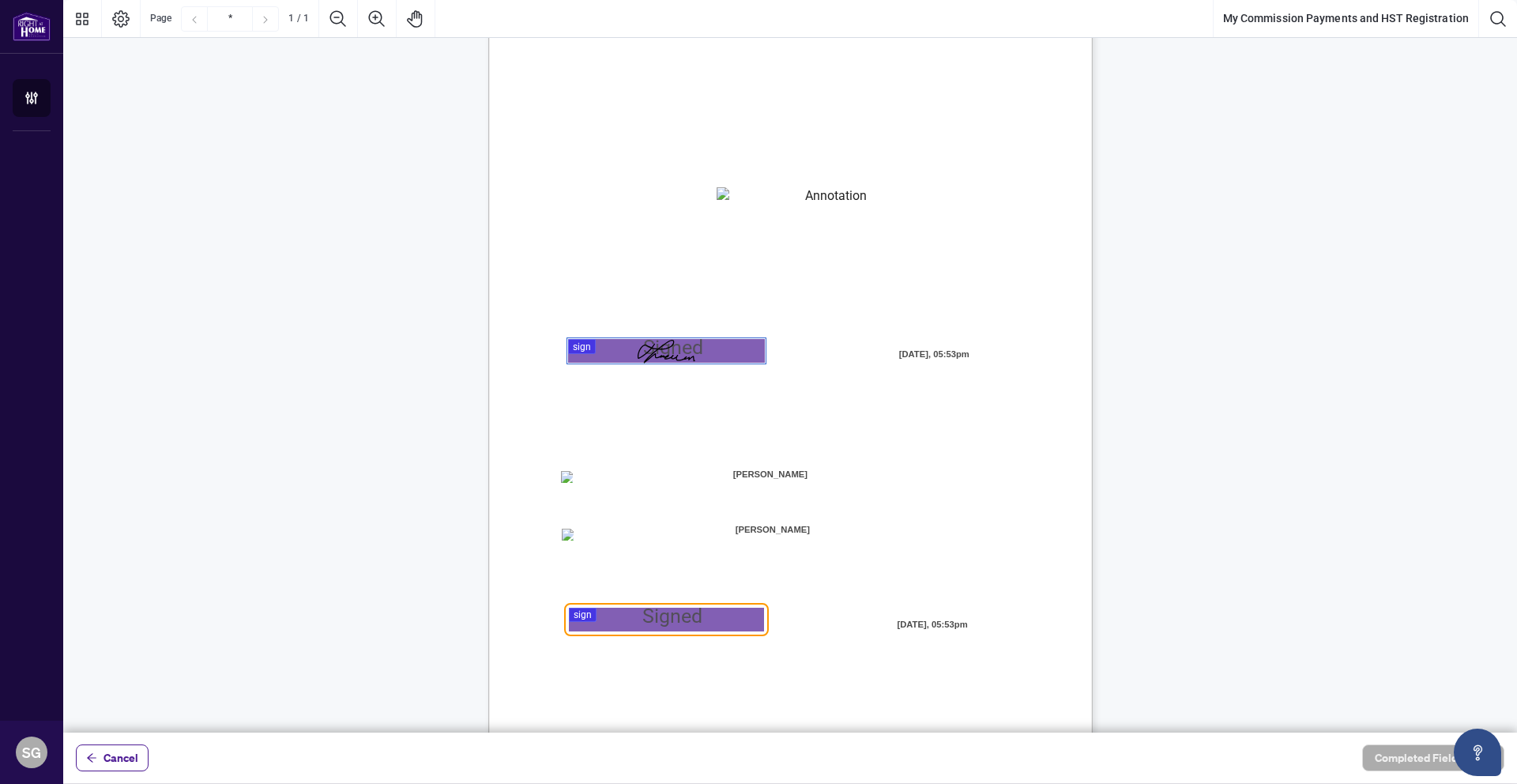
scroll to position [119, 0]
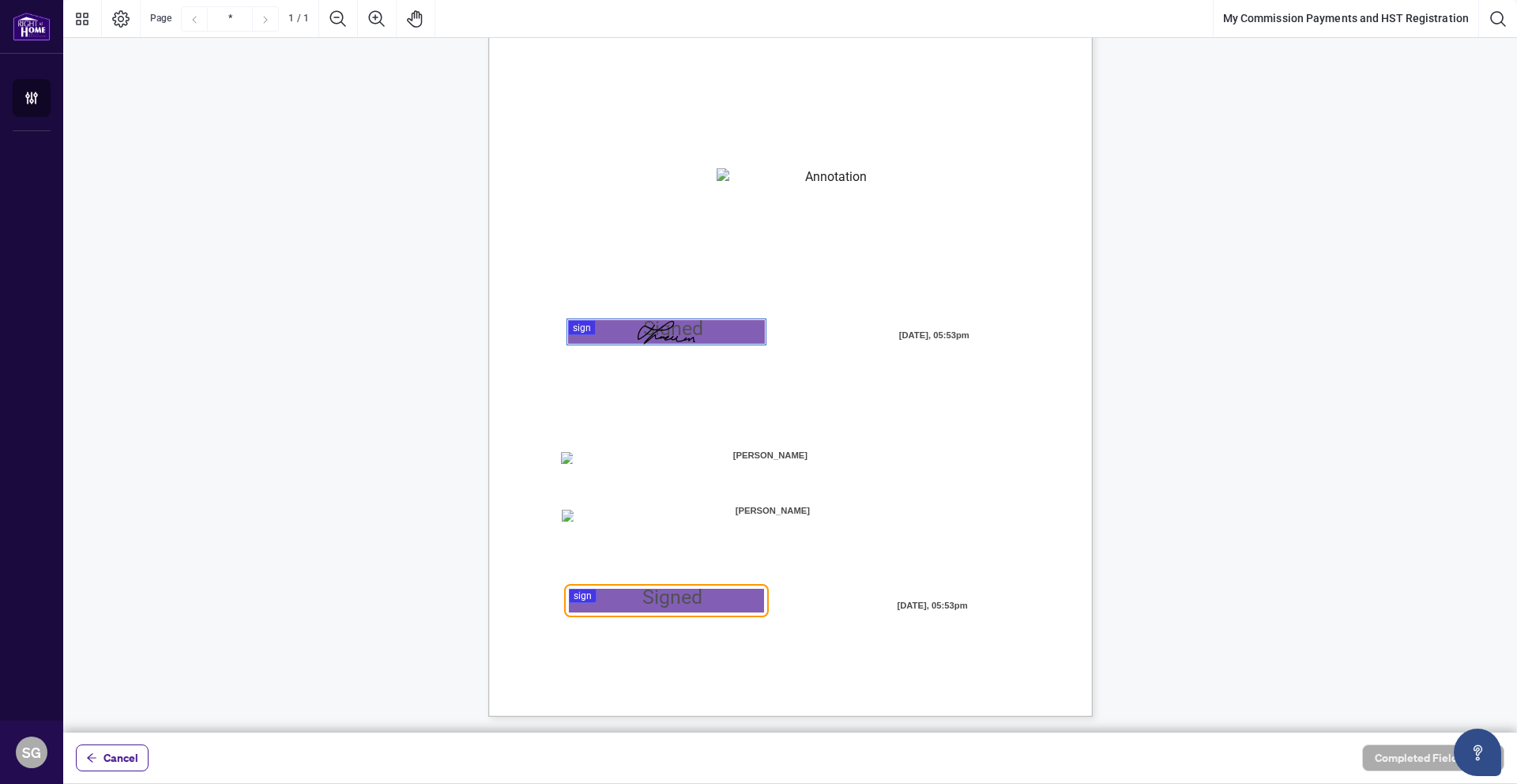
click at [612, 603] on div at bounding box center [790, 366] width 1453 height 733
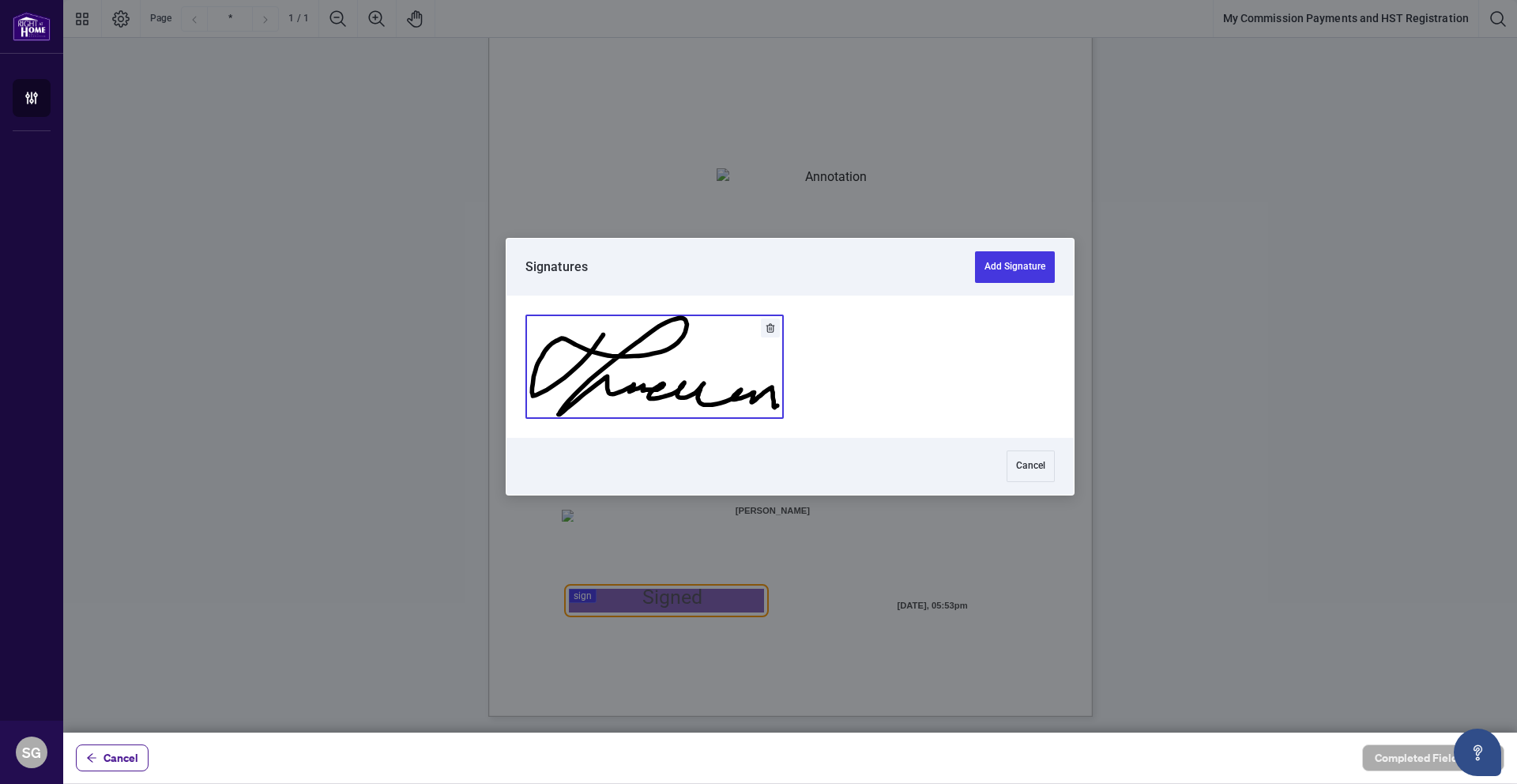
click at [657, 388] on button "Add Signature" at bounding box center [654, 367] width 257 height 102
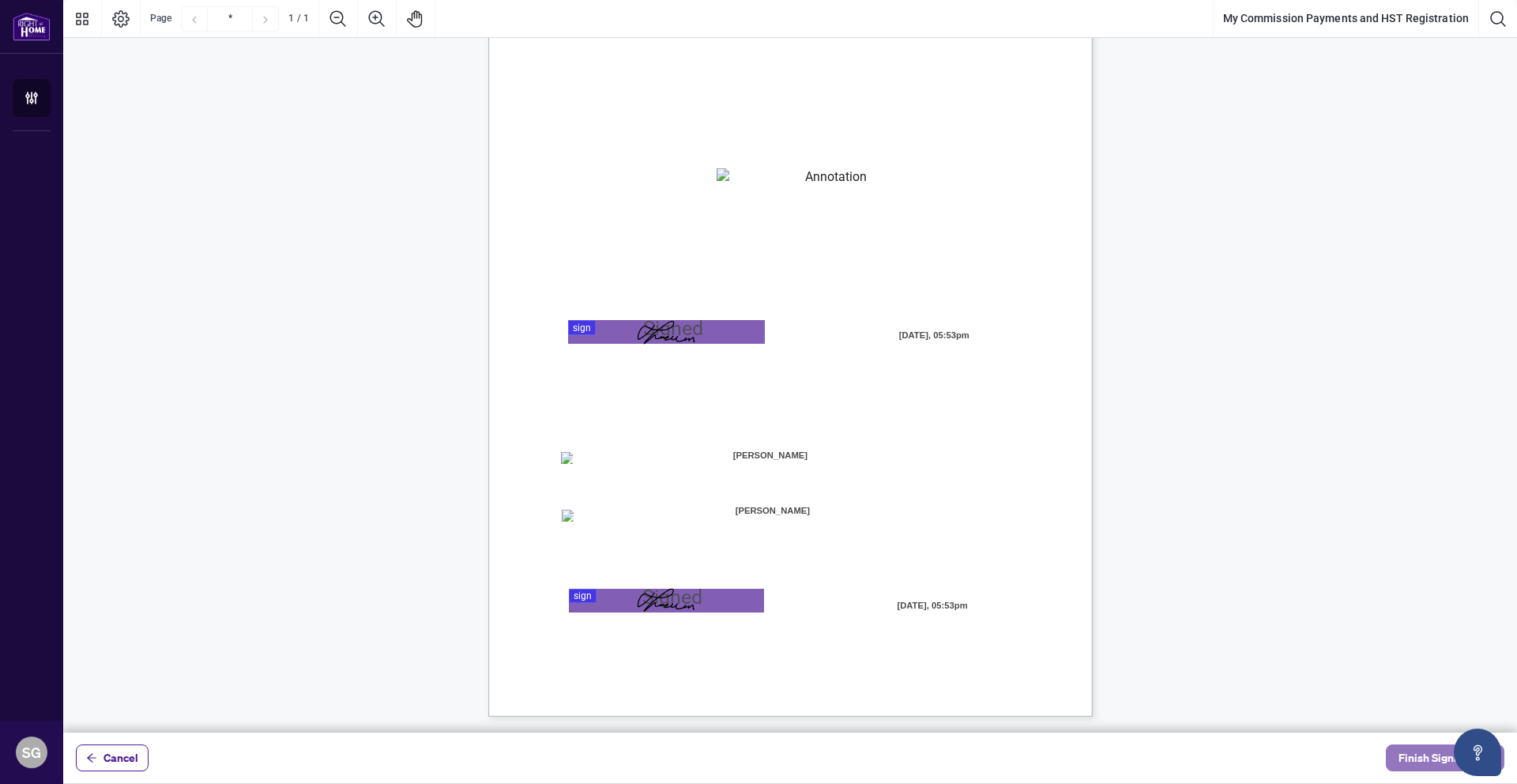
click at [1406, 757] on span "Finish Signing" at bounding box center [1434, 757] width 71 height 26
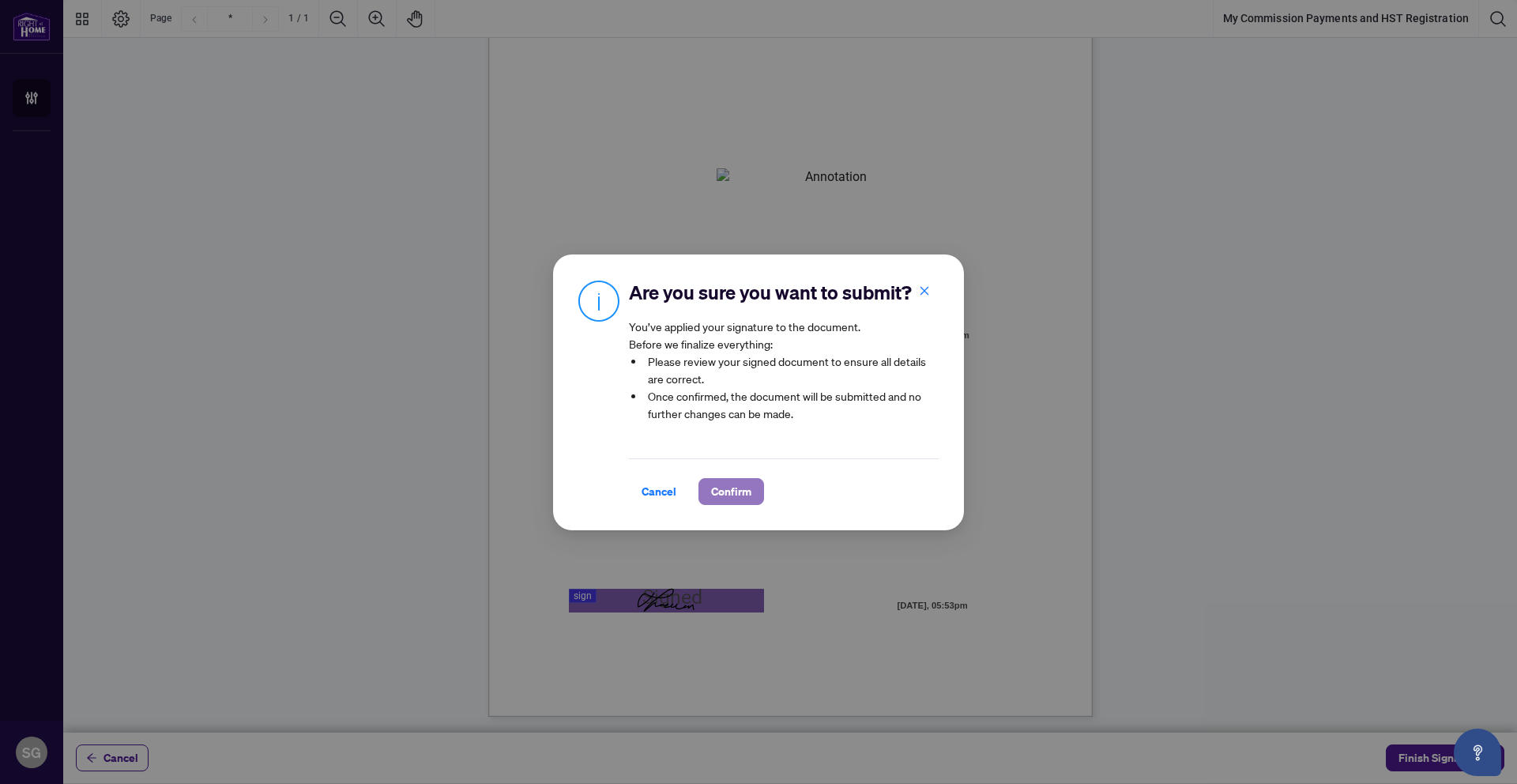
click at [732, 490] on span "Confirm" at bounding box center [731, 491] width 41 height 26
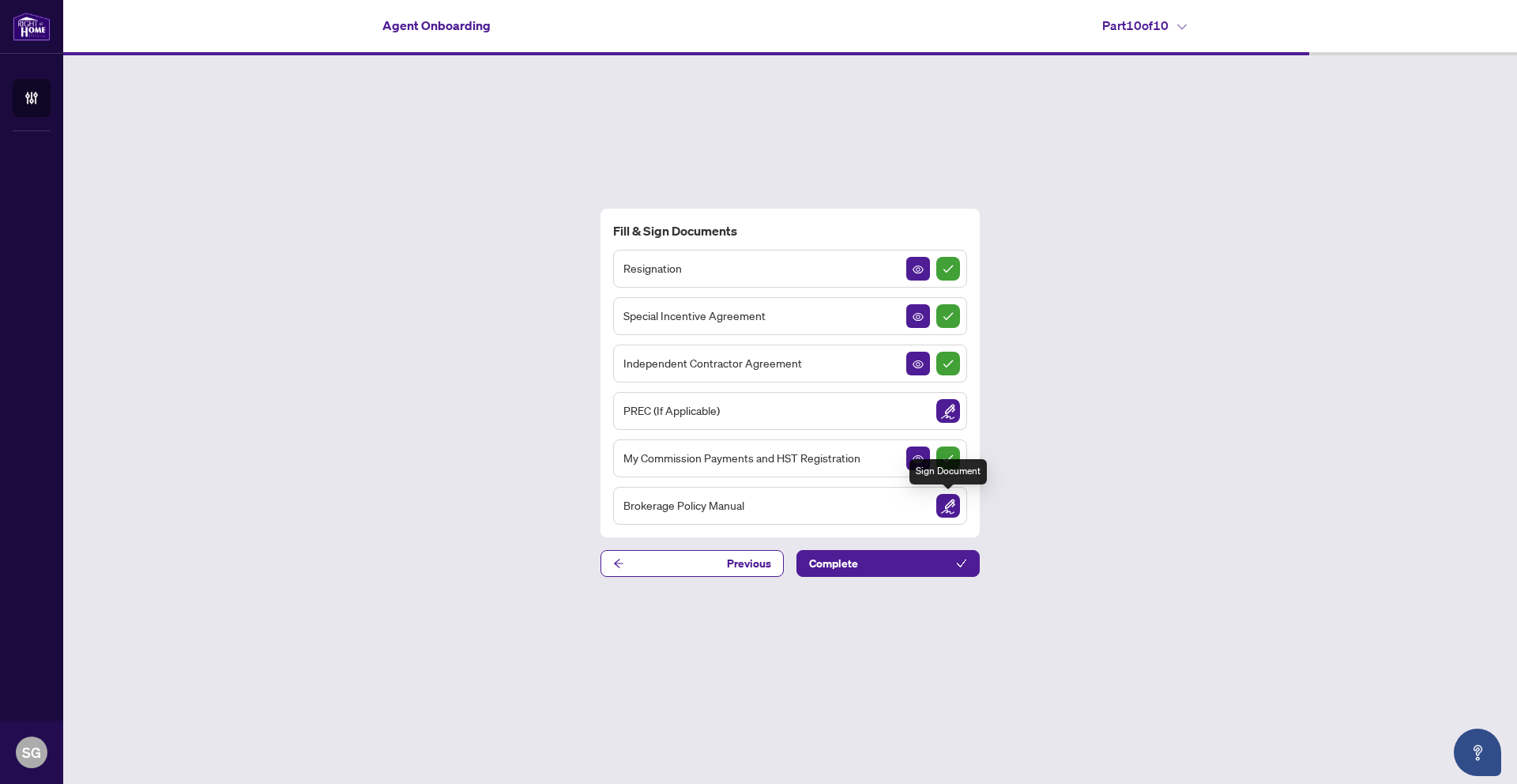
click at [949, 512] on img "Sign Document" at bounding box center [948, 505] width 24 height 24
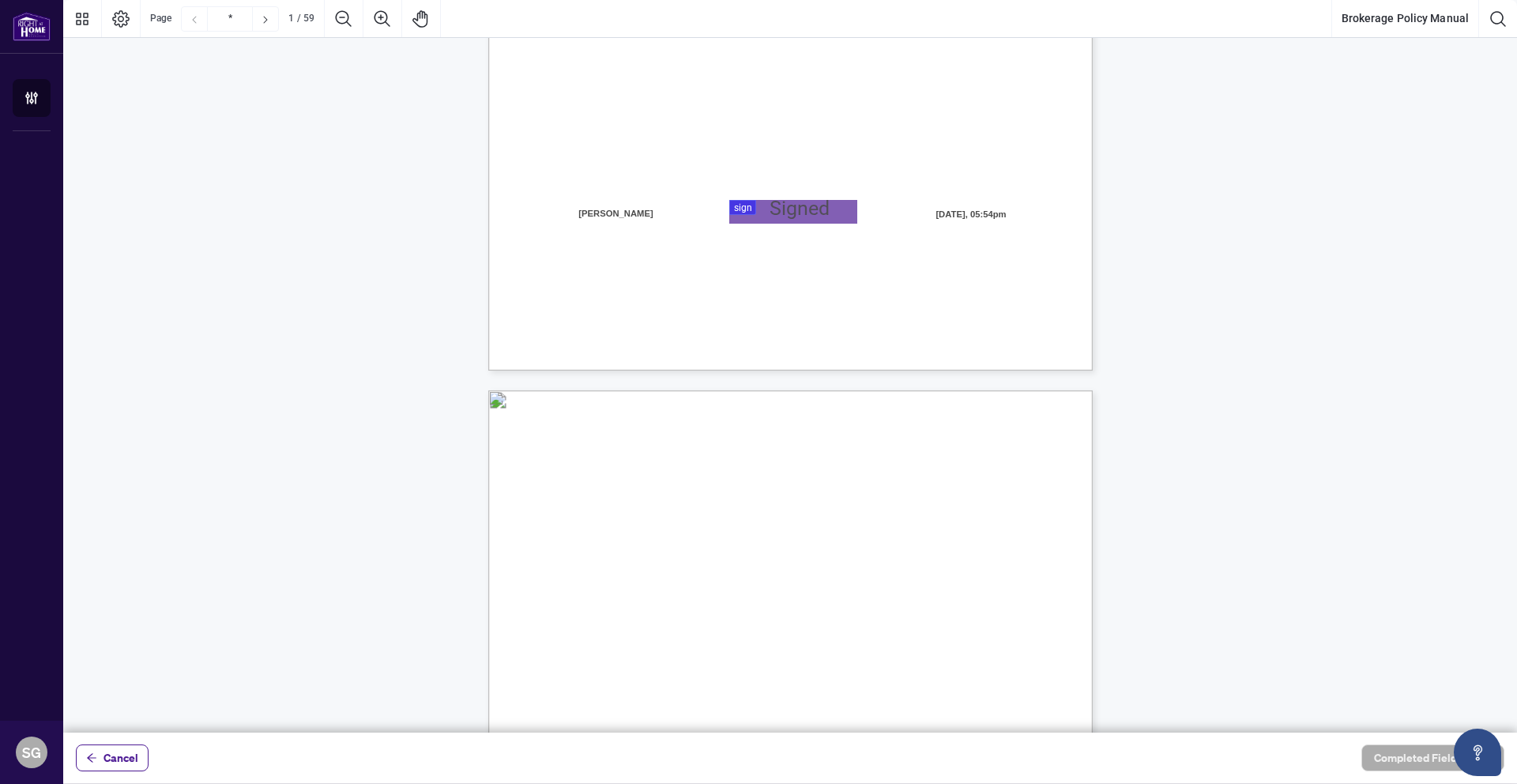
scroll to position [477, 0]
click at [757, 197] on div at bounding box center [790, 366] width 1453 height 733
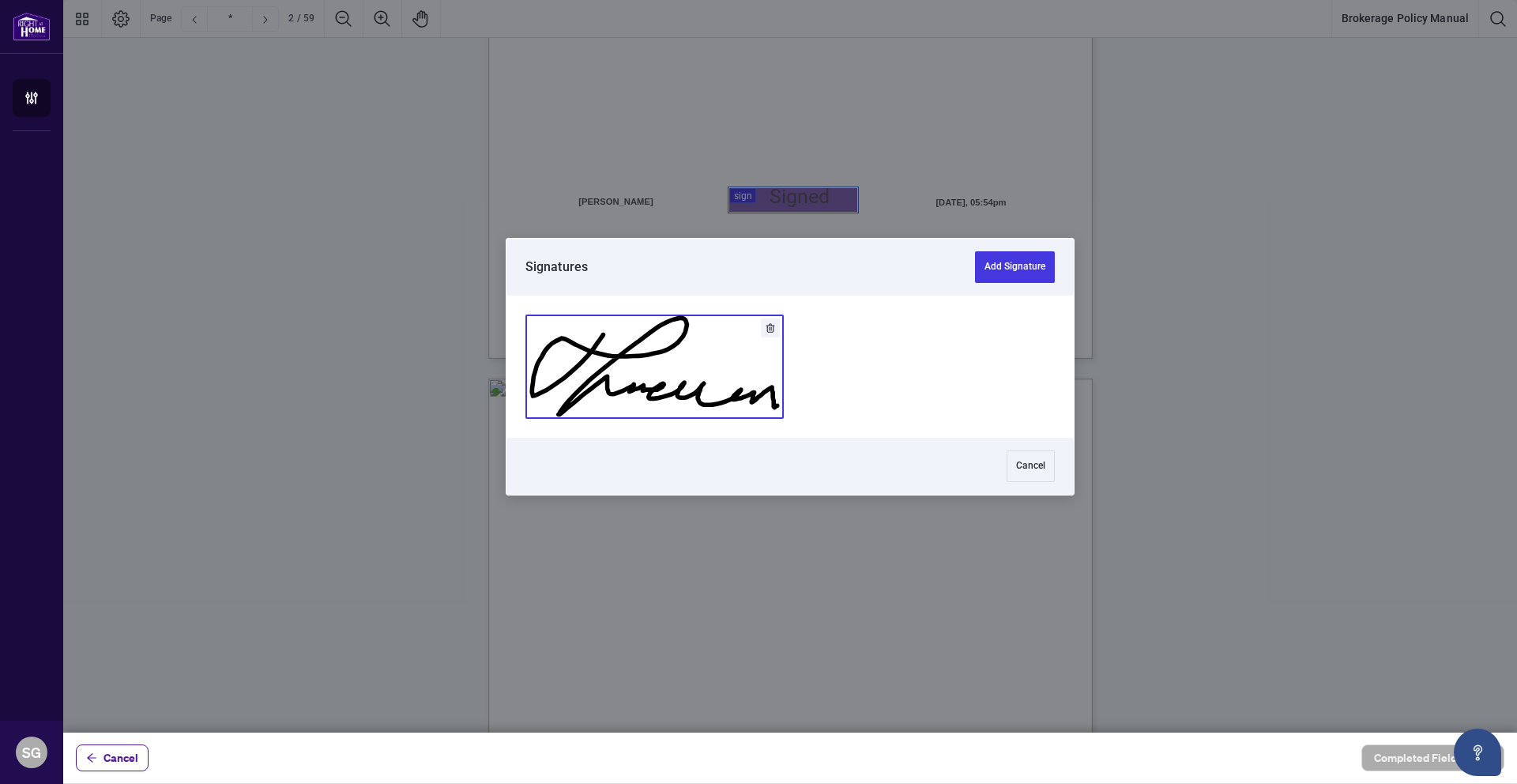
click at [697, 356] on button "Add Signature" at bounding box center [654, 367] width 257 height 102
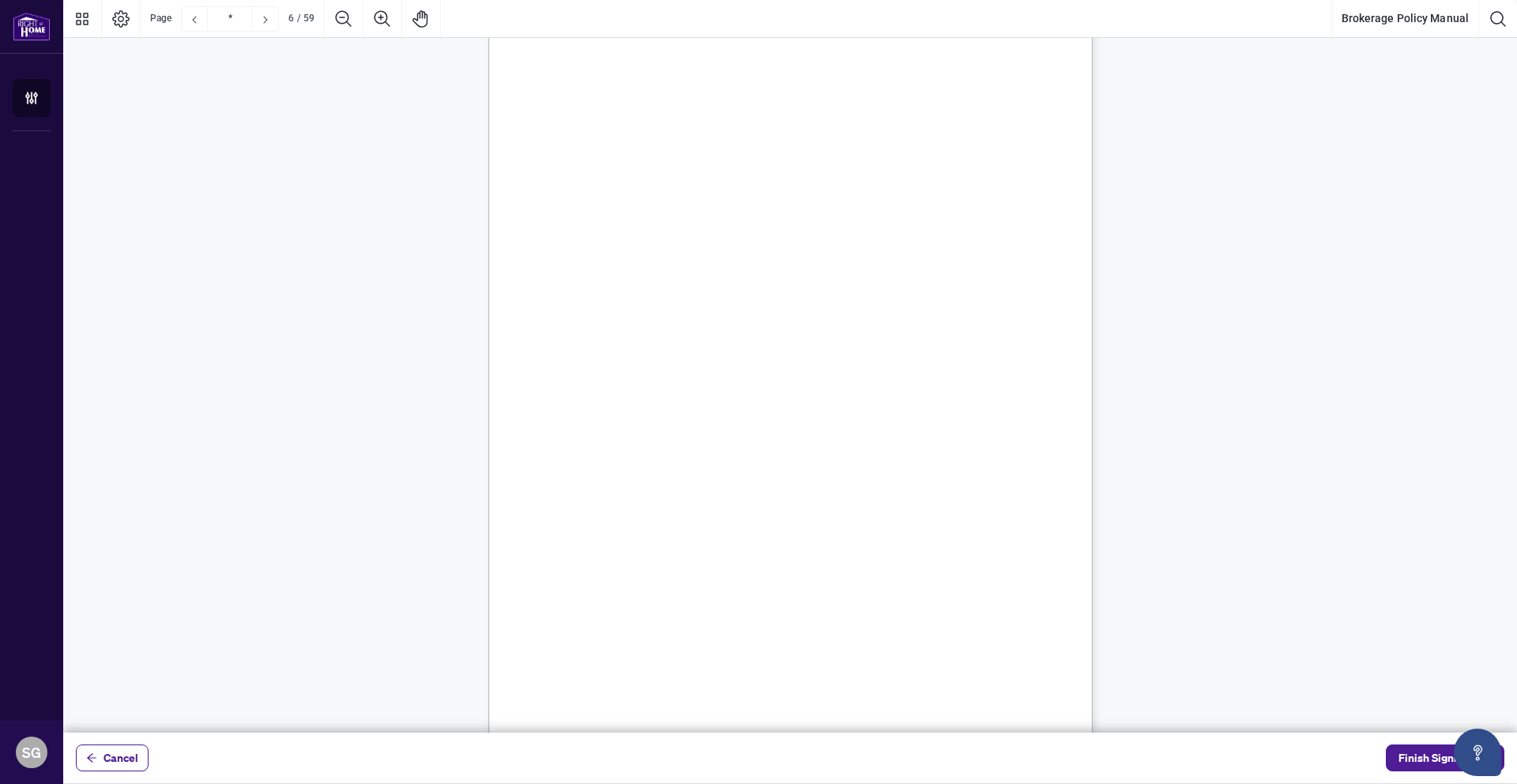
scroll to position [4105, 0]
type input "**"
click at [1403, 760] on span "Finish Signing" at bounding box center [1434, 757] width 71 height 26
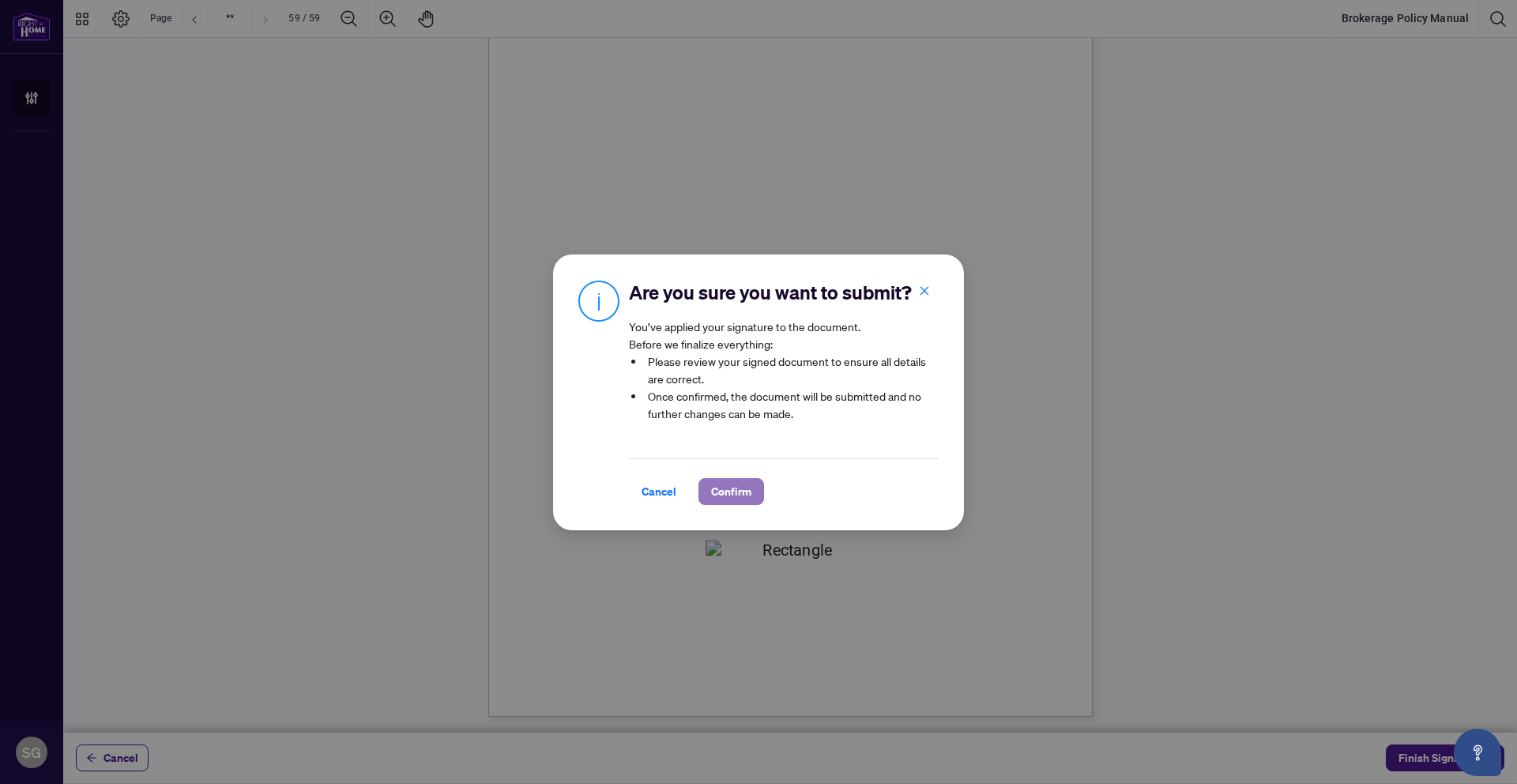
click at [734, 499] on span "Confirm" at bounding box center [731, 491] width 41 height 26
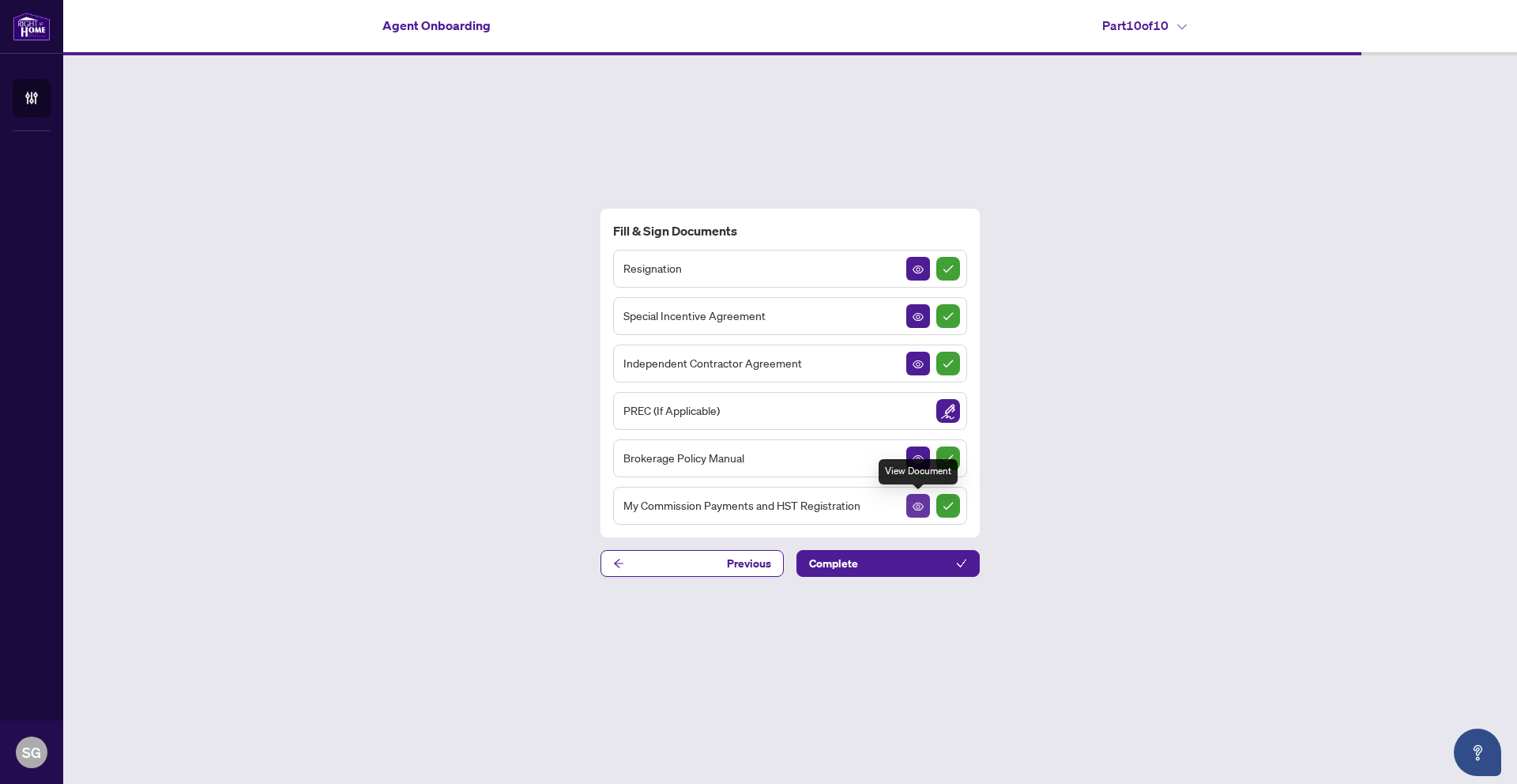
click at [920, 509] on icon "View Document" at bounding box center [919, 506] width 11 height 11
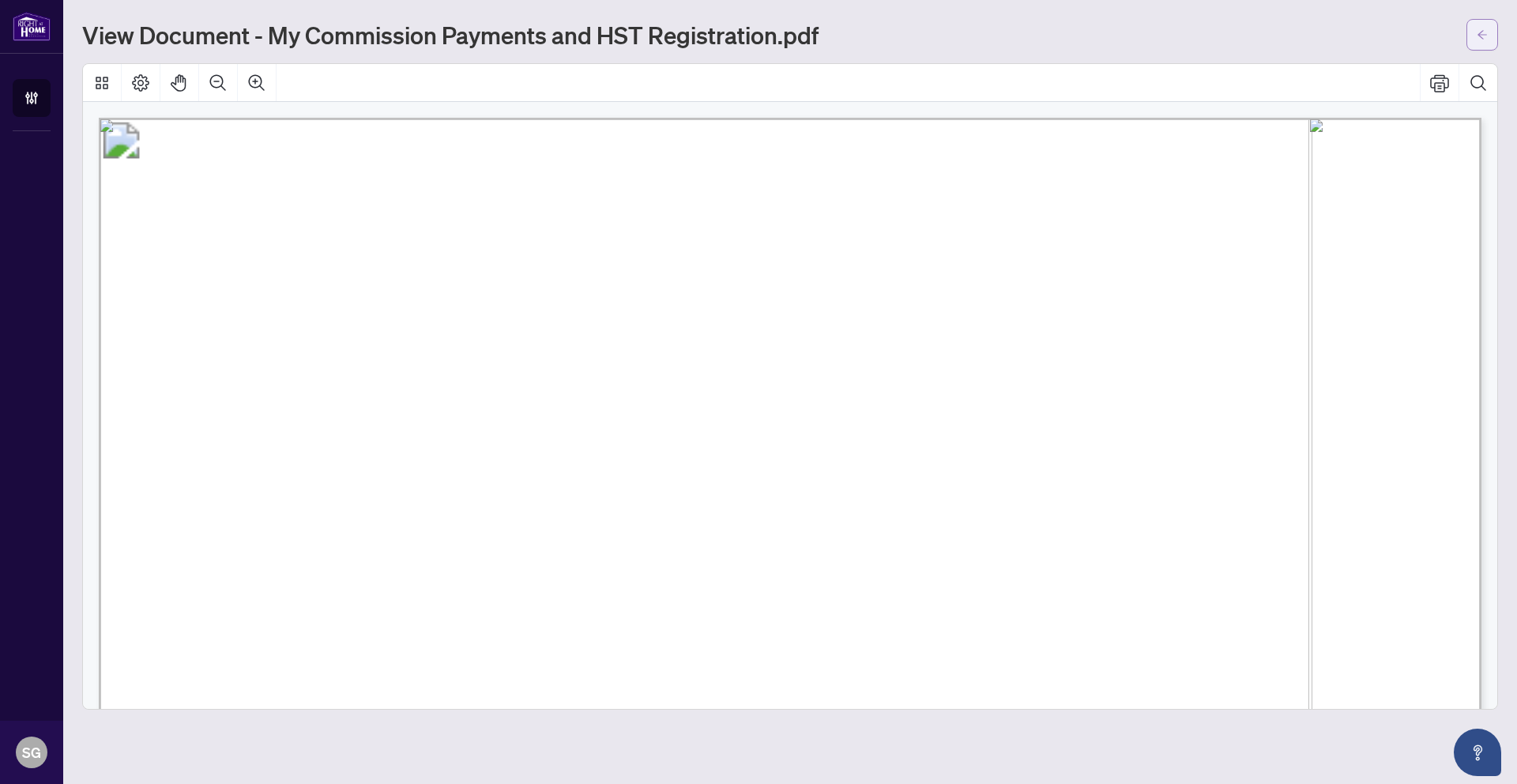
click at [1478, 34] on icon "arrow-left" at bounding box center [1482, 34] width 9 height 9
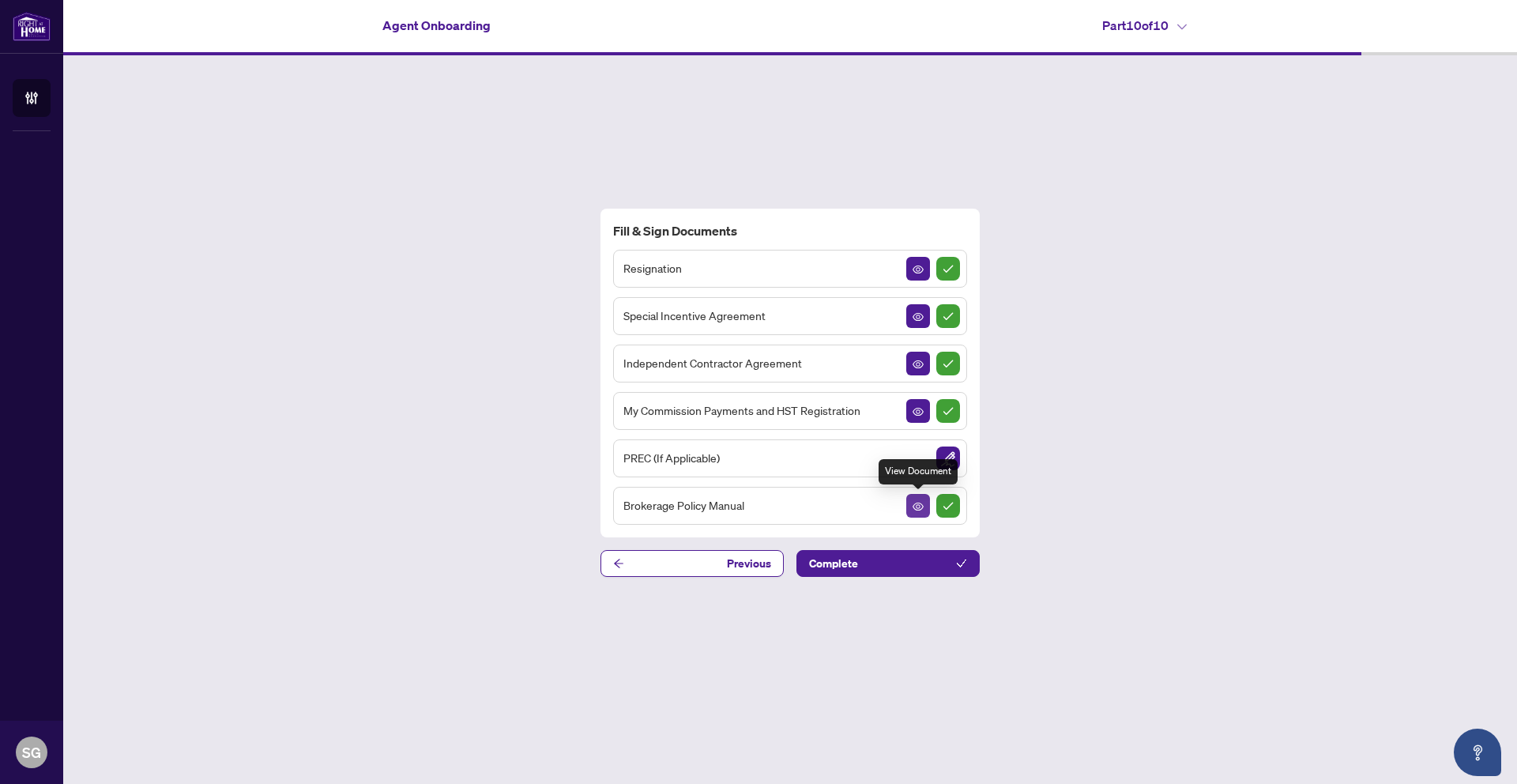
click at [919, 506] on icon "View Document" at bounding box center [919, 506] width 11 height 8
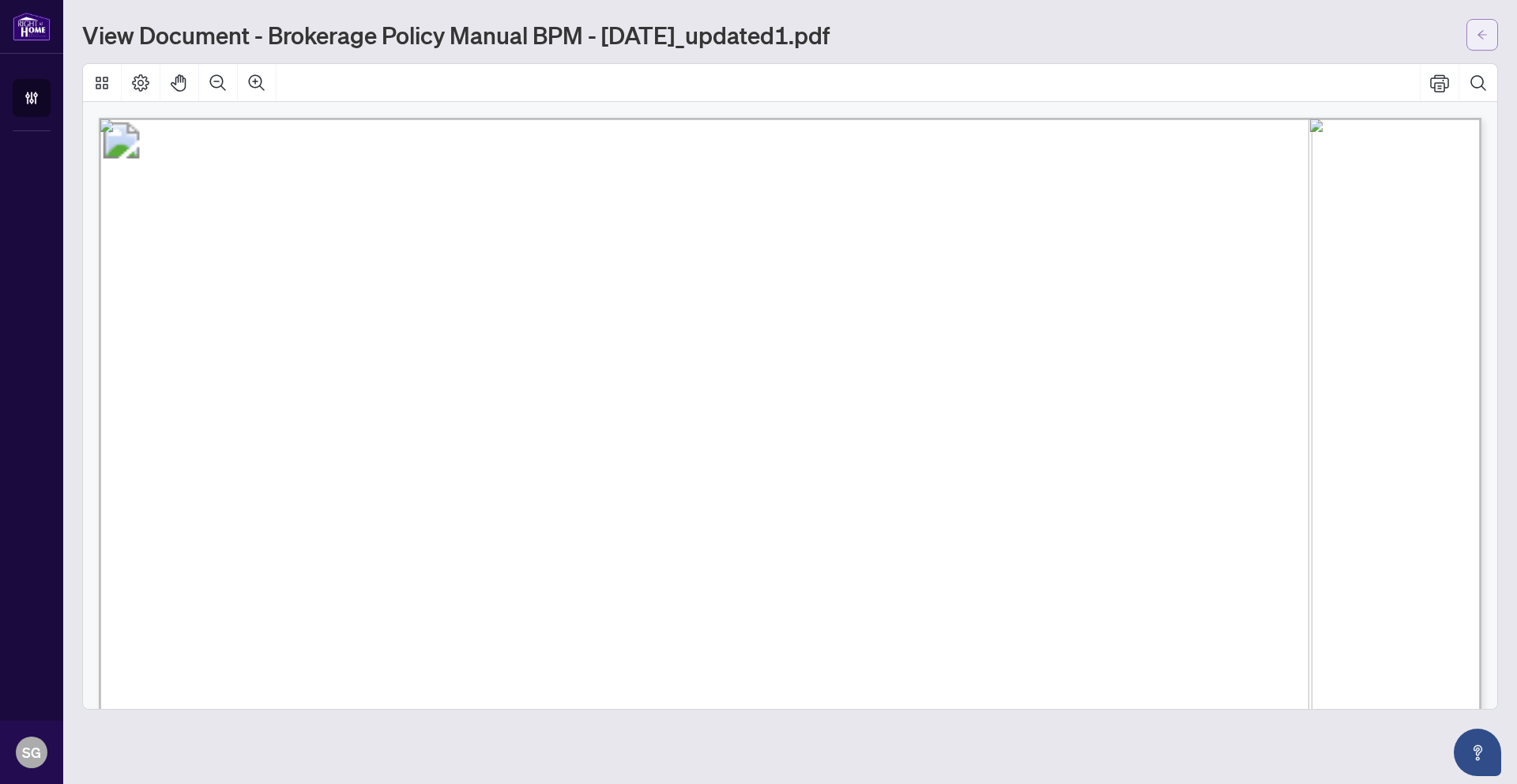
click at [1477, 42] on span "button" at bounding box center [1483, 34] width 11 height 26
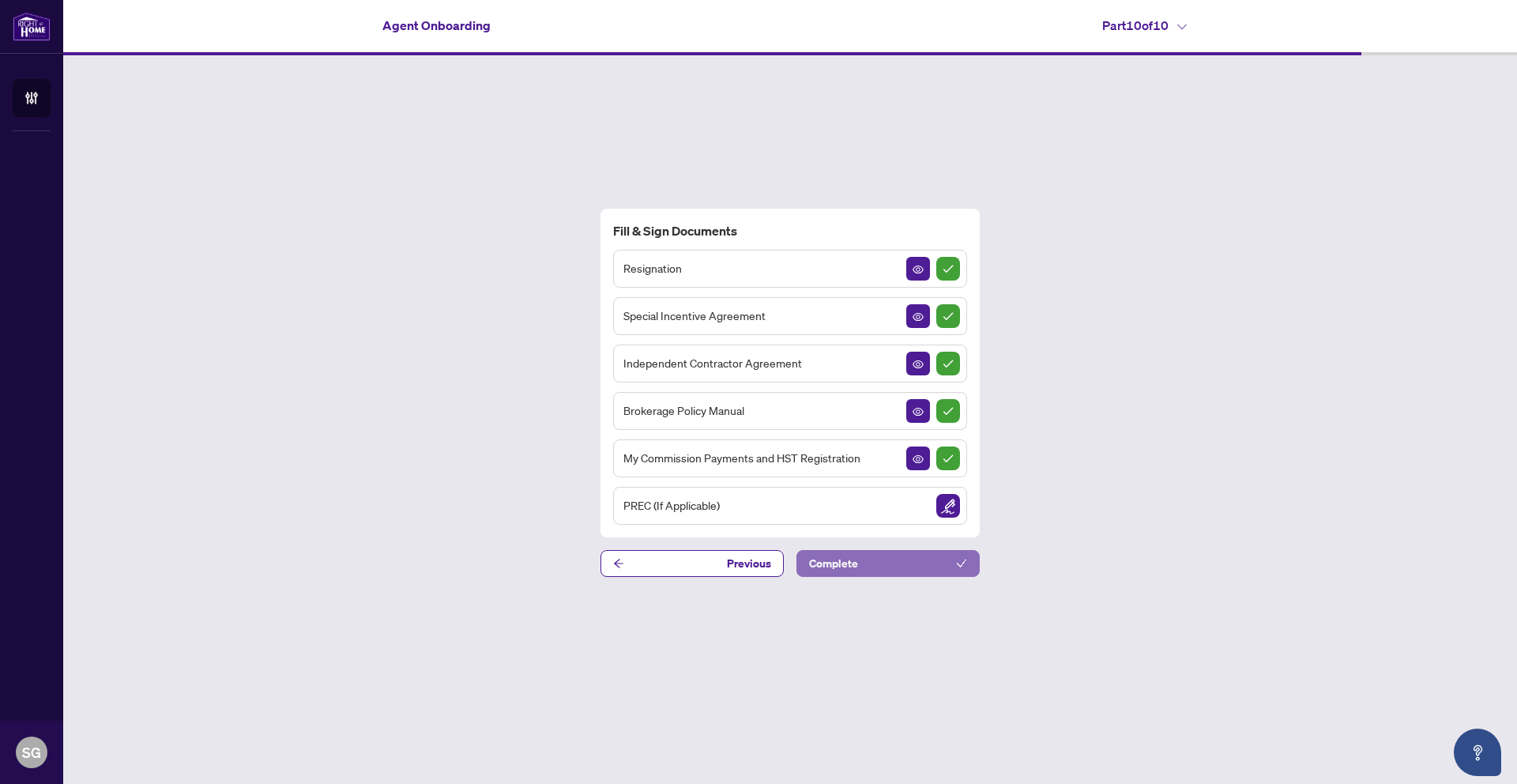
click at [859, 566] on button "Complete" at bounding box center [887, 563] width 183 height 27
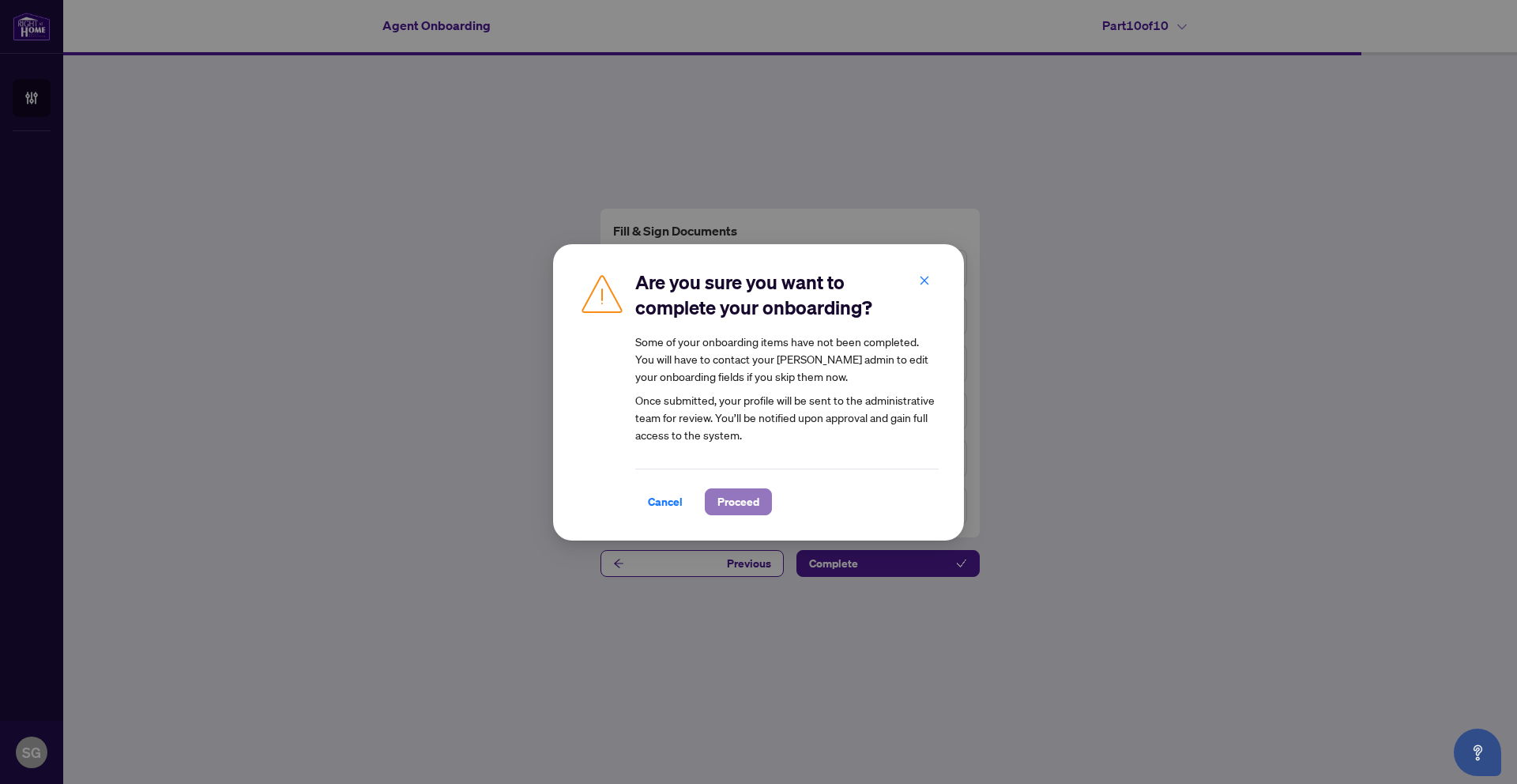
click at [737, 506] on span "Proceed" at bounding box center [739, 501] width 42 height 26
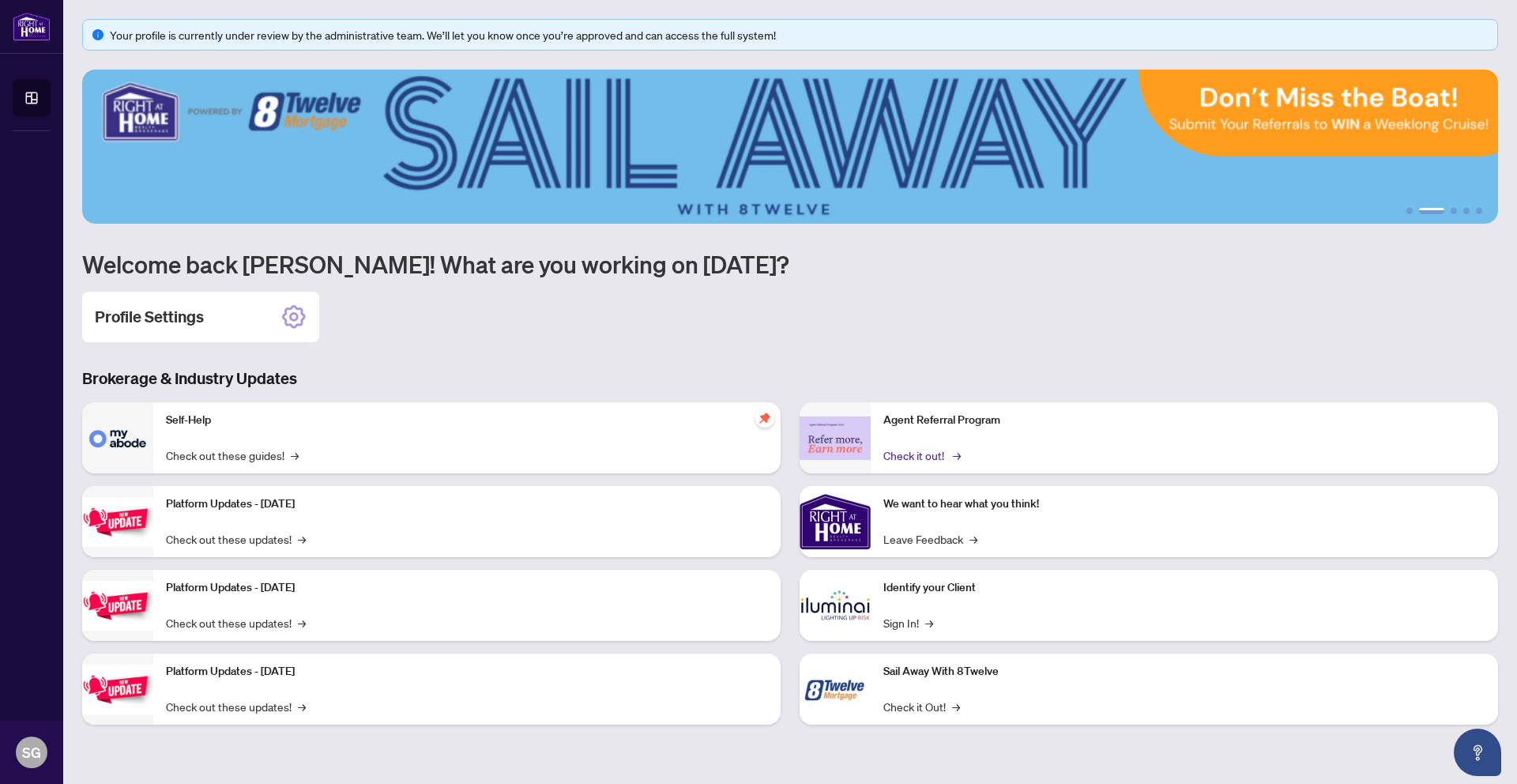
click at [927, 453] on link "Check it out! →" at bounding box center [921, 455] width 75 height 17
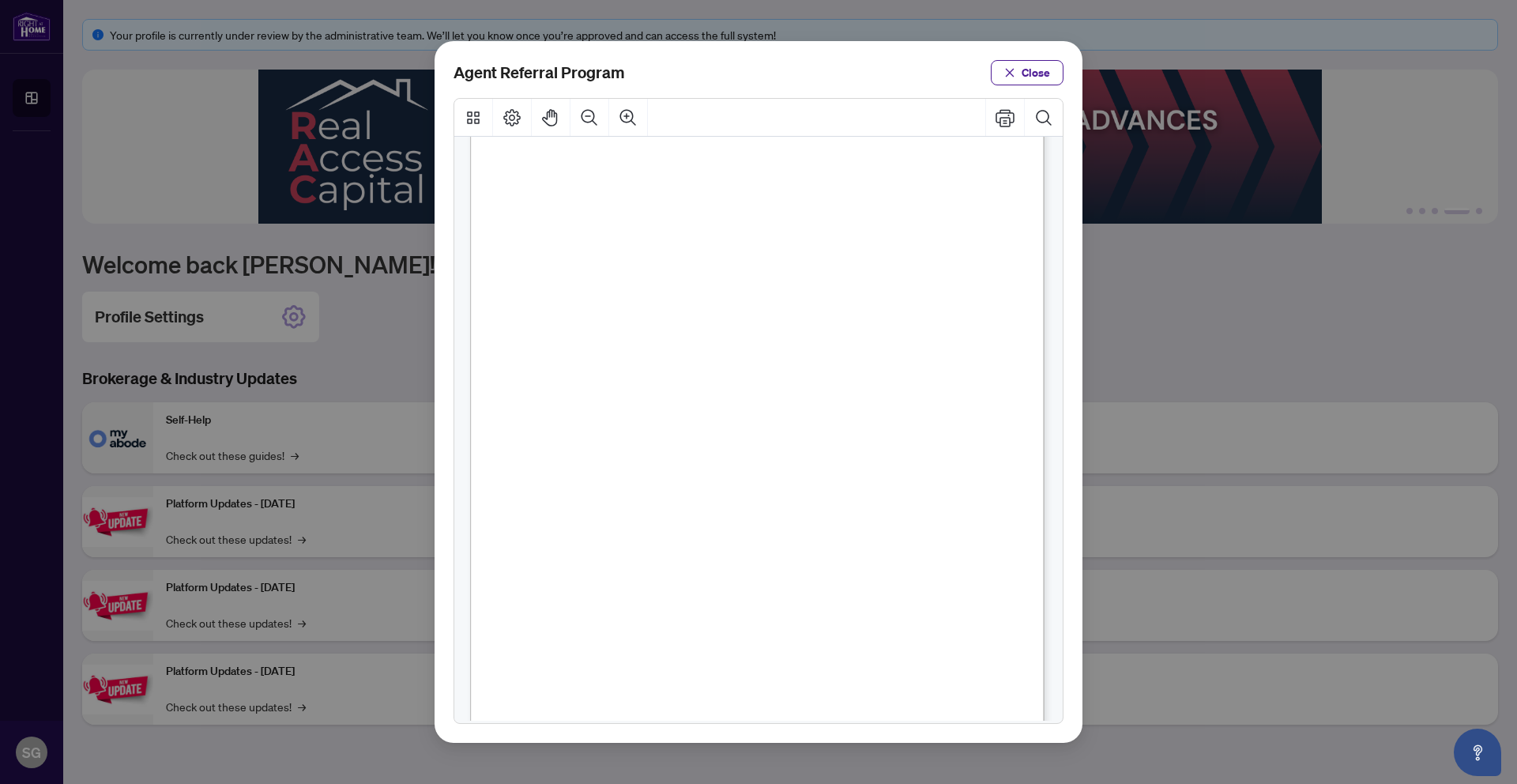
scroll to position [191, 0]
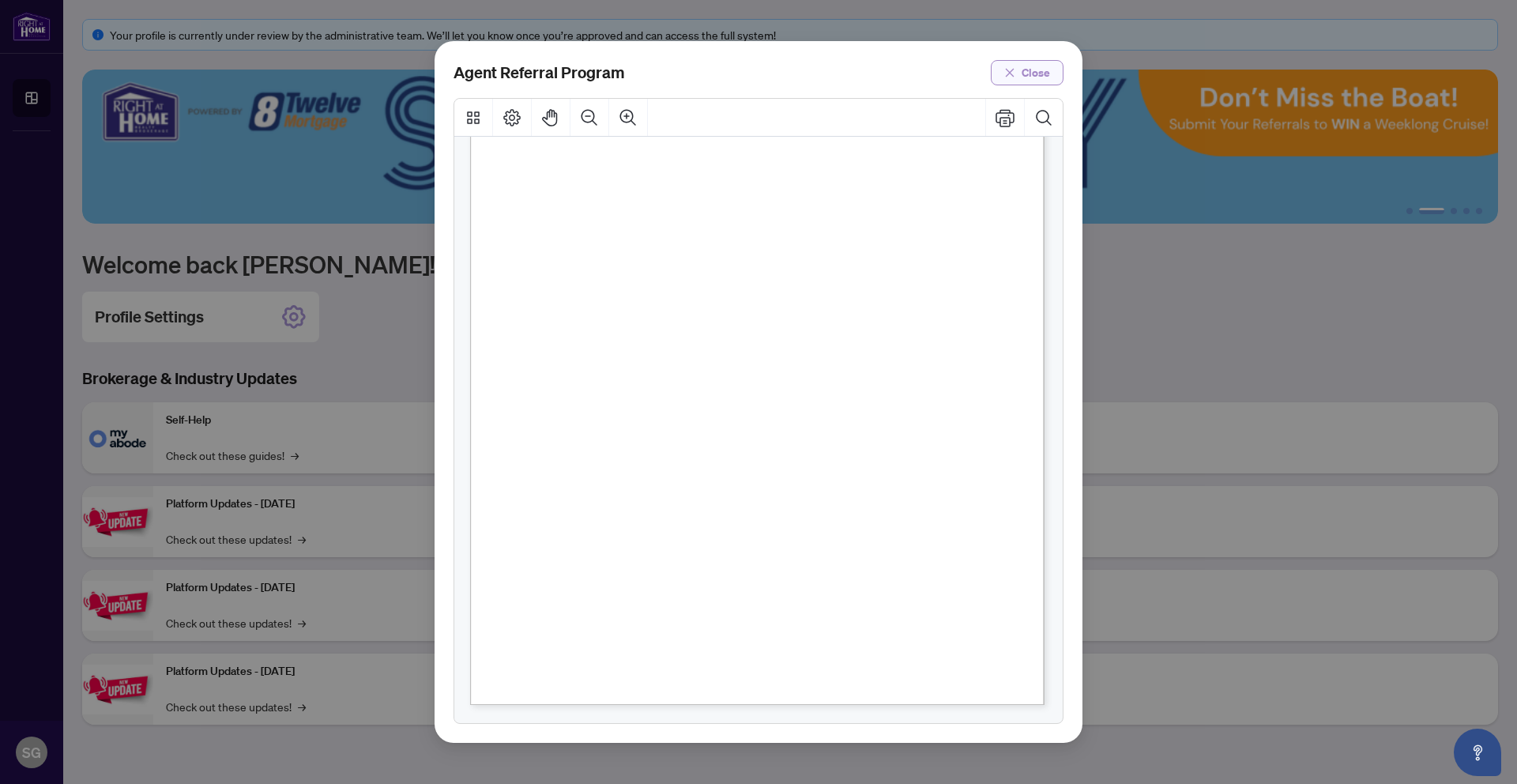
click at [1026, 72] on span "Close" at bounding box center [1036, 72] width 28 height 26
